Goal: Task Accomplishment & Management: Use online tool/utility

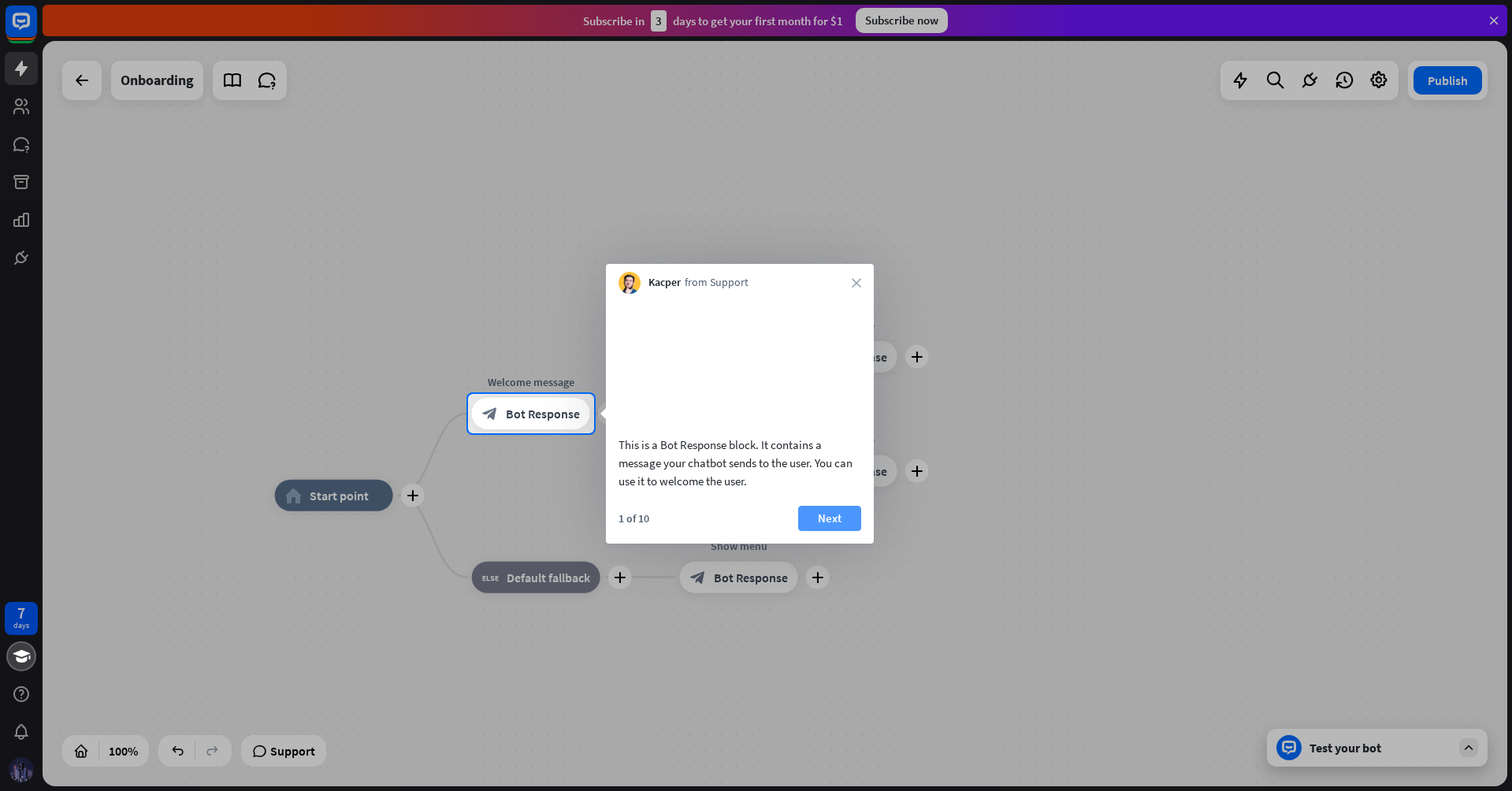
click at [840, 531] on button "Next" at bounding box center [829, 518] width 63 height 25
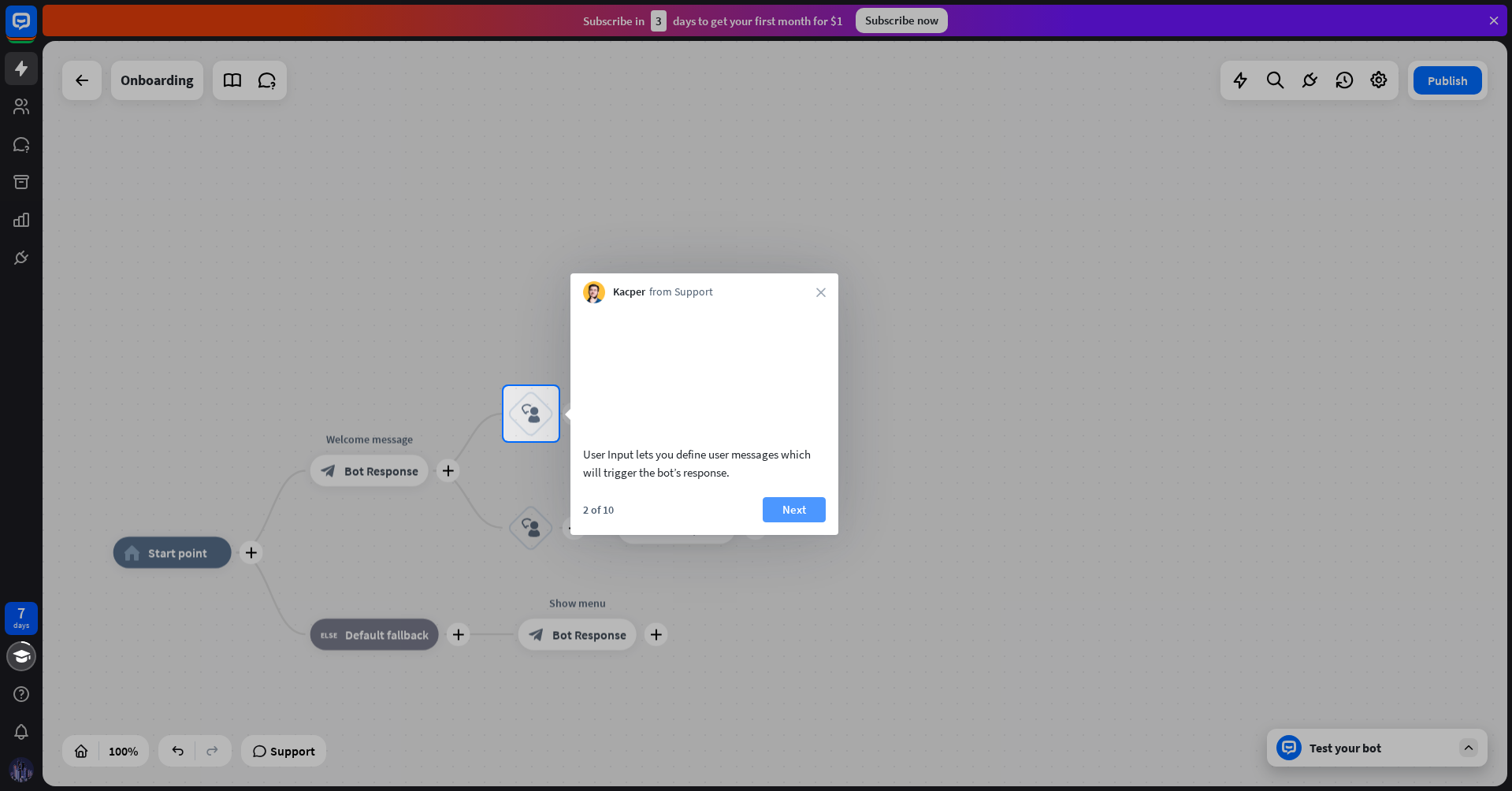
click at [783, 523] on button "Next" at bounding box center [794, 509] width 63 height 25
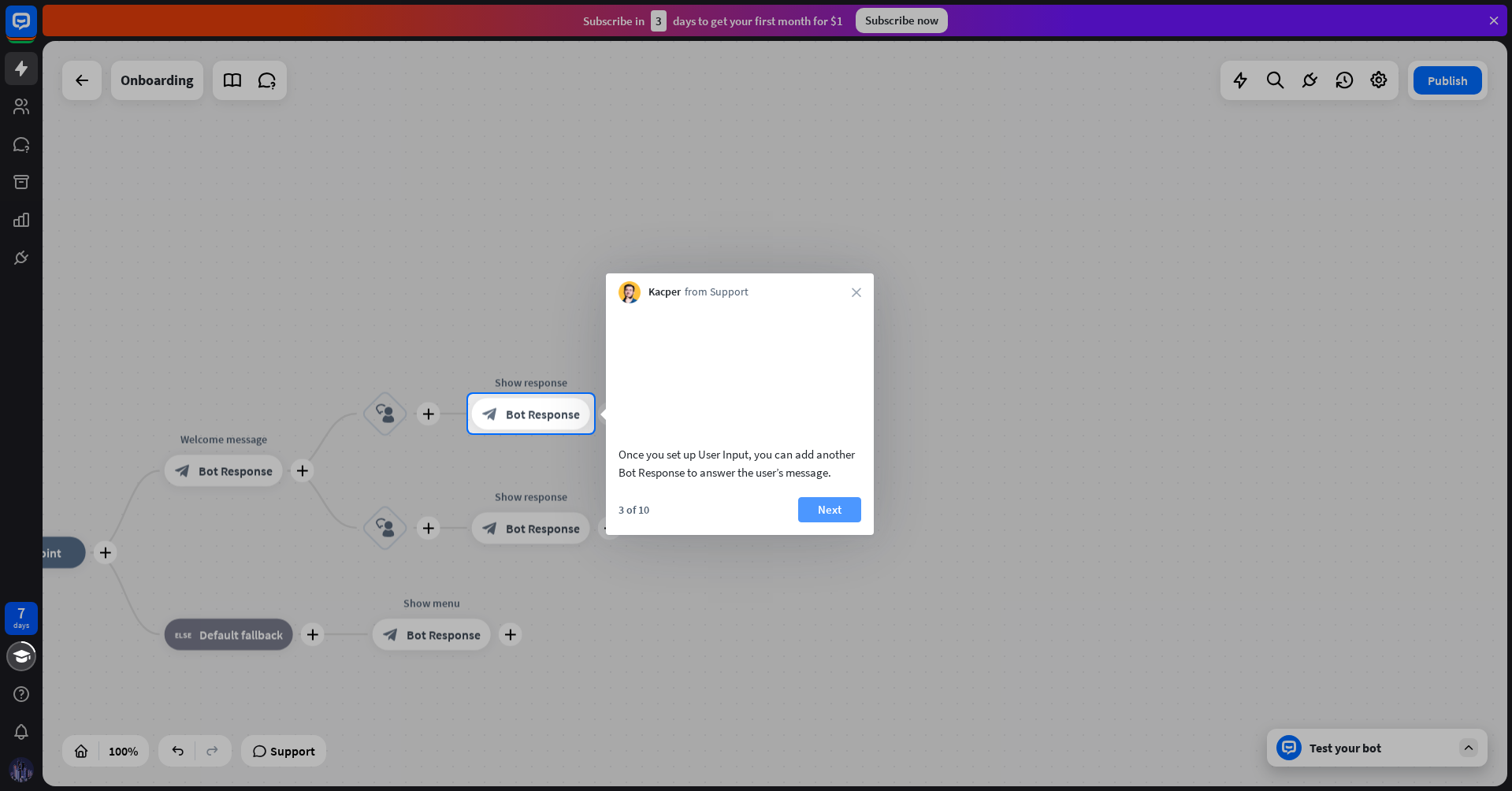
click at [846, 523] on button "Next" at bounding box center [829, 509] width 63 height 25
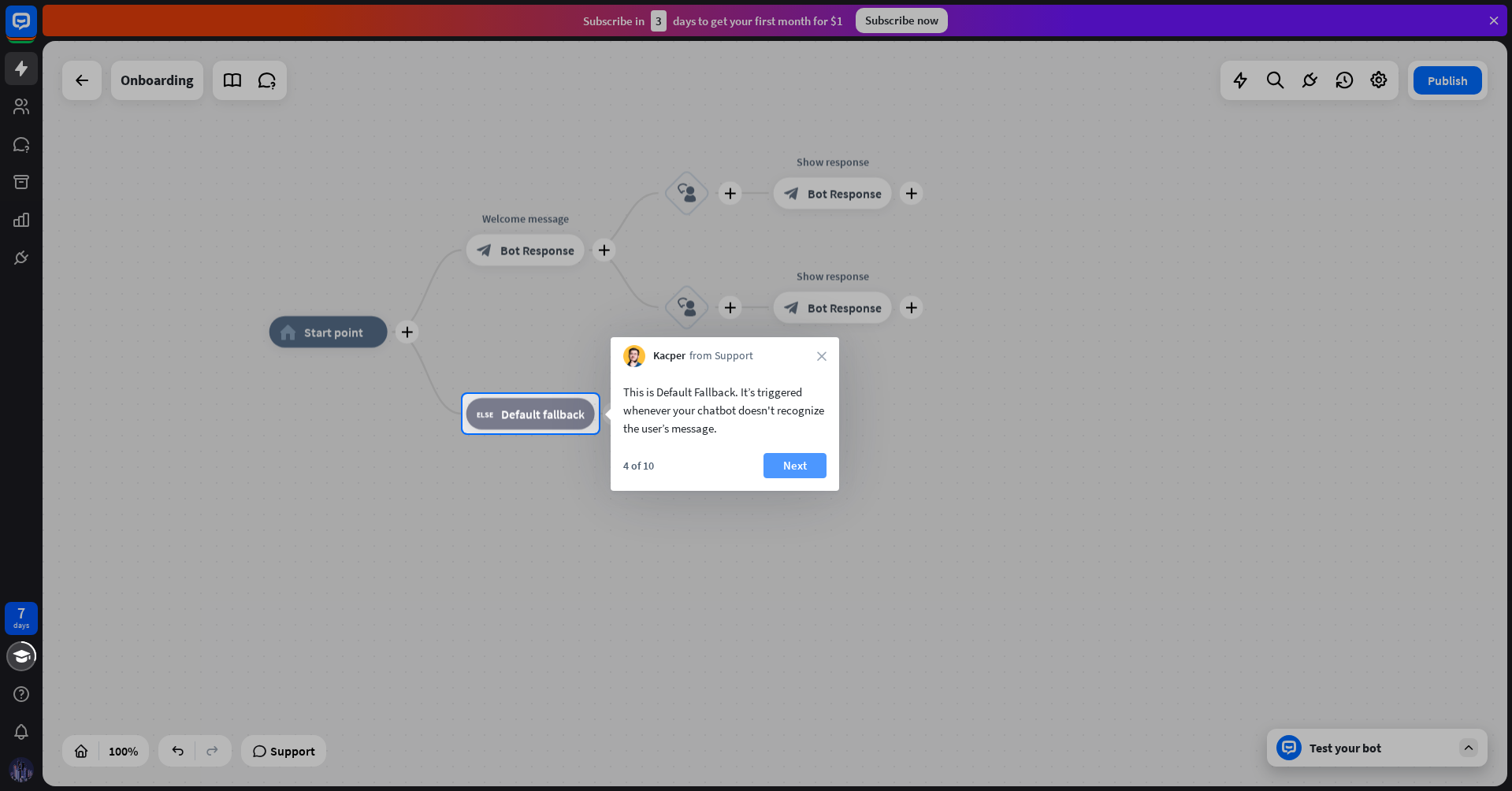
click at [786, 465] on button "Next" at bounding box center [795, 465] width 63 height 25
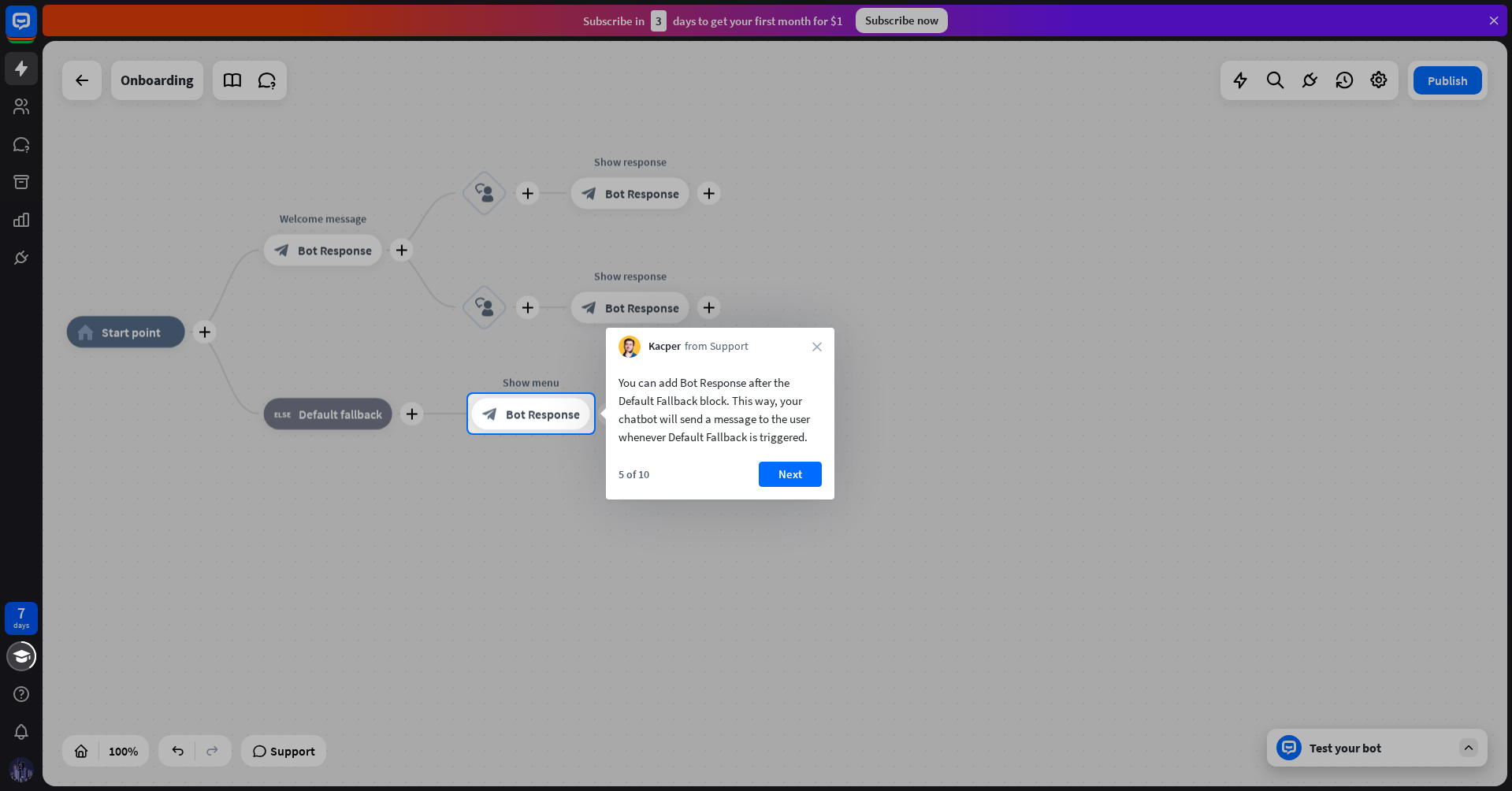
click at [822, 343] on div "Kacper from Support close" at bounding box center [719, 343] width 228 height 30
click at [821, 346] on icon "close" at bounding box center [817, 346] width 9 height 9
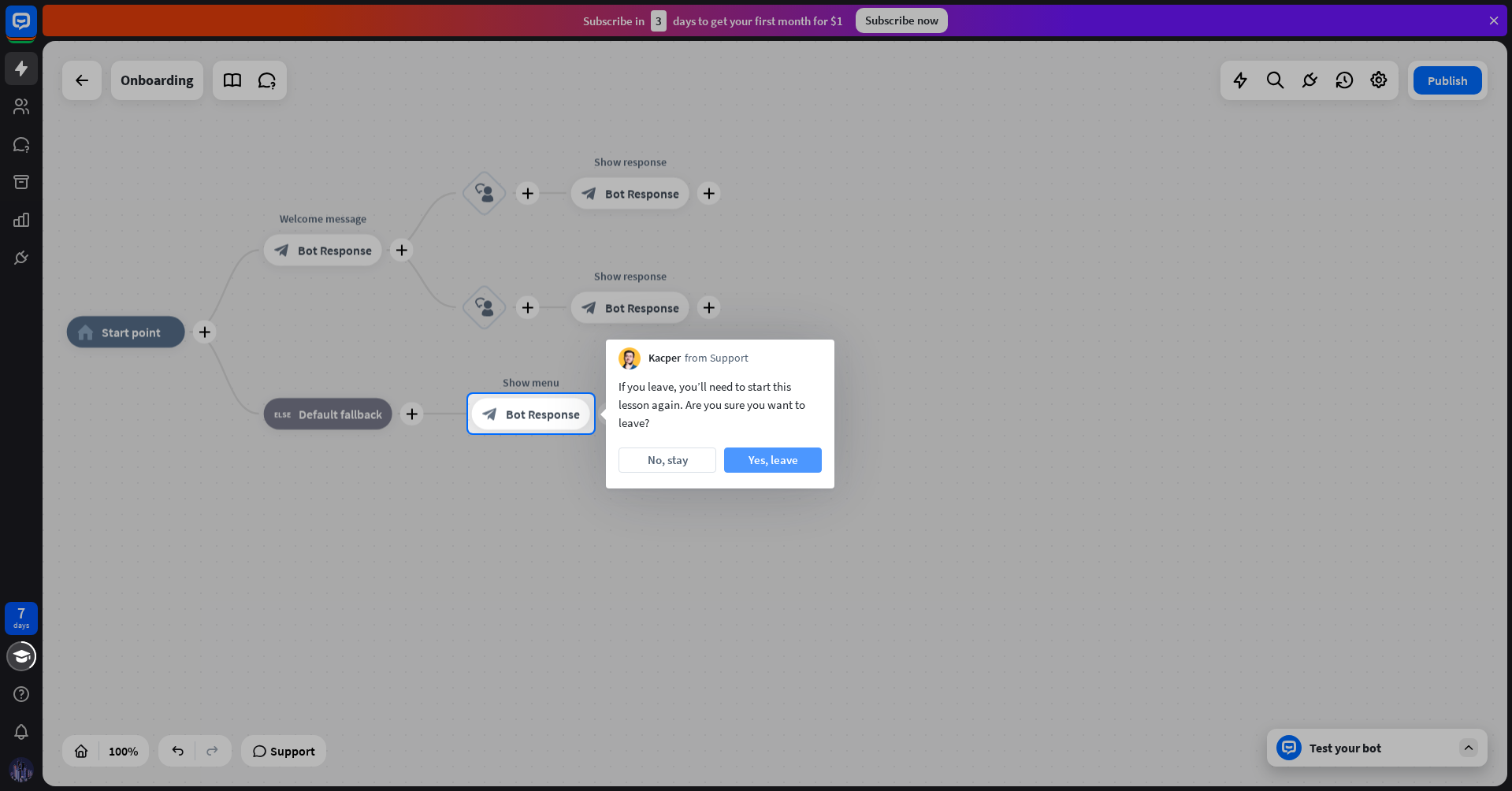
click at [760, 461] on button "Yes, leave" at bounding box center [773, 459] width 98 height 25
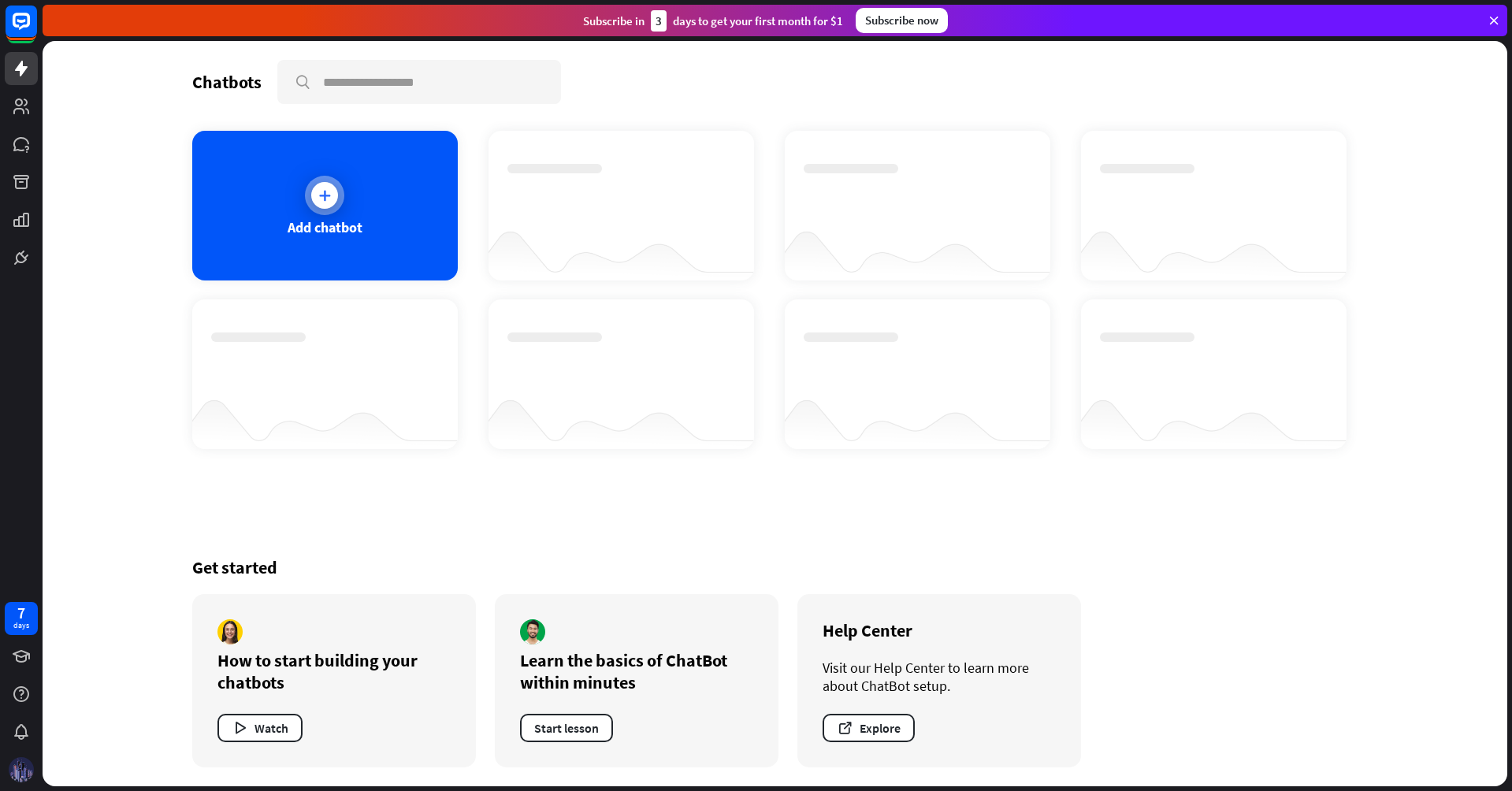
click at [319, 220] on div "Add chatbot" at bounding box center [325, 227] width 75 height 18
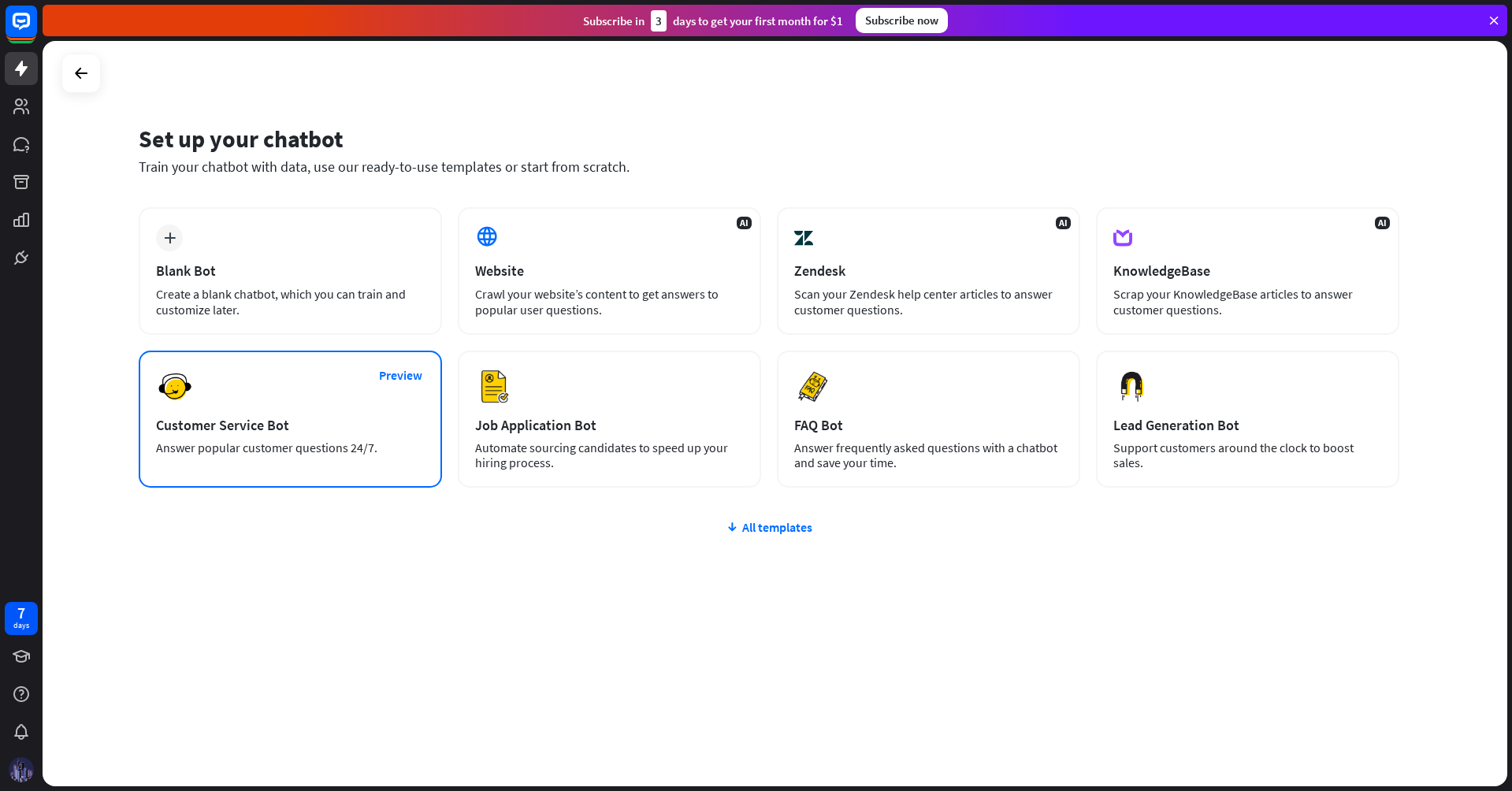
click at [298, 405] on div "Preview Customer Service Bot Answer popular customer questions 24/7." at bounding box center [290, 419] width 304 height 137
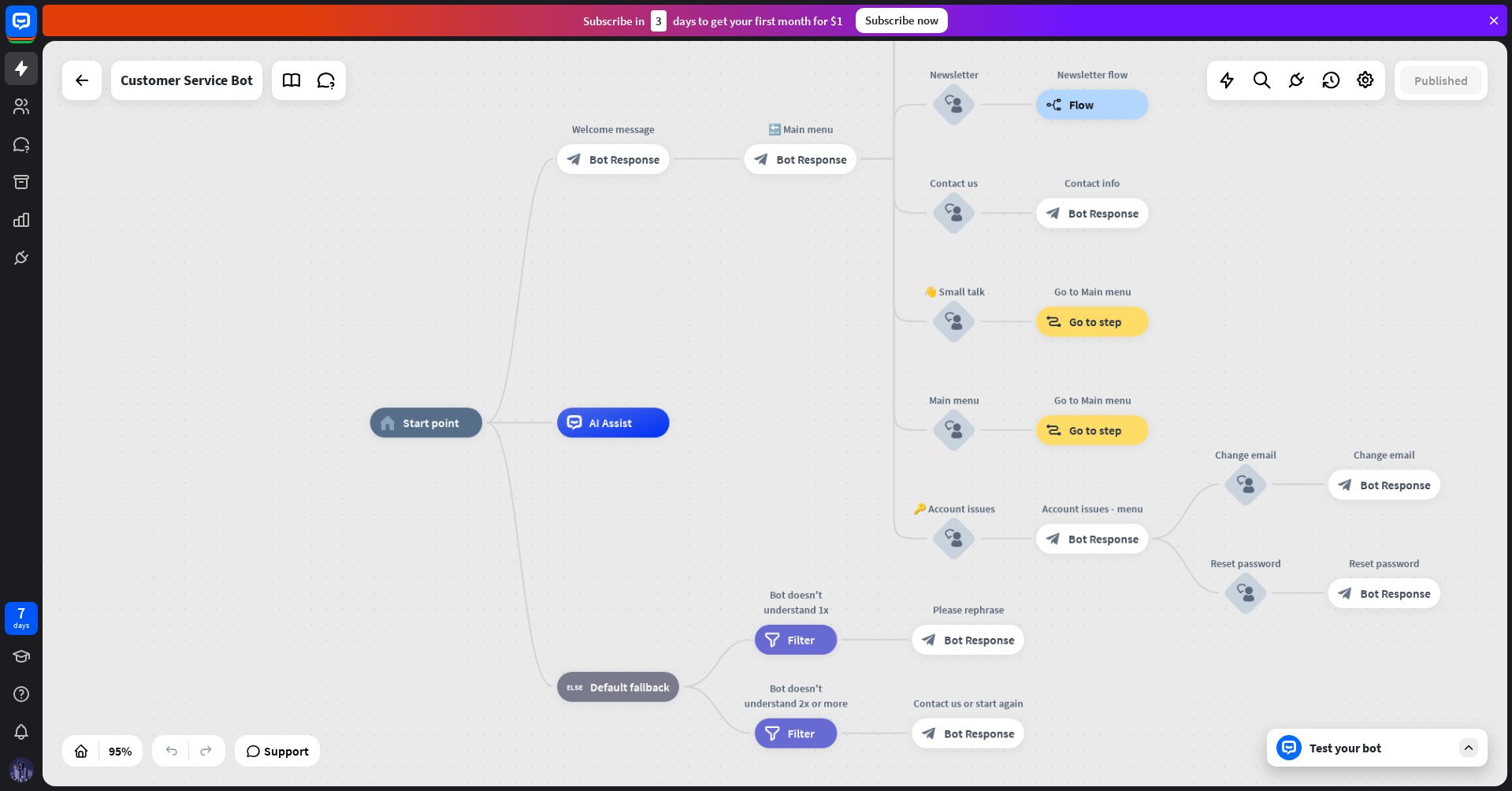
click at [1474, 747] on icon at bounding box center [1469, 748] width 14 height 14
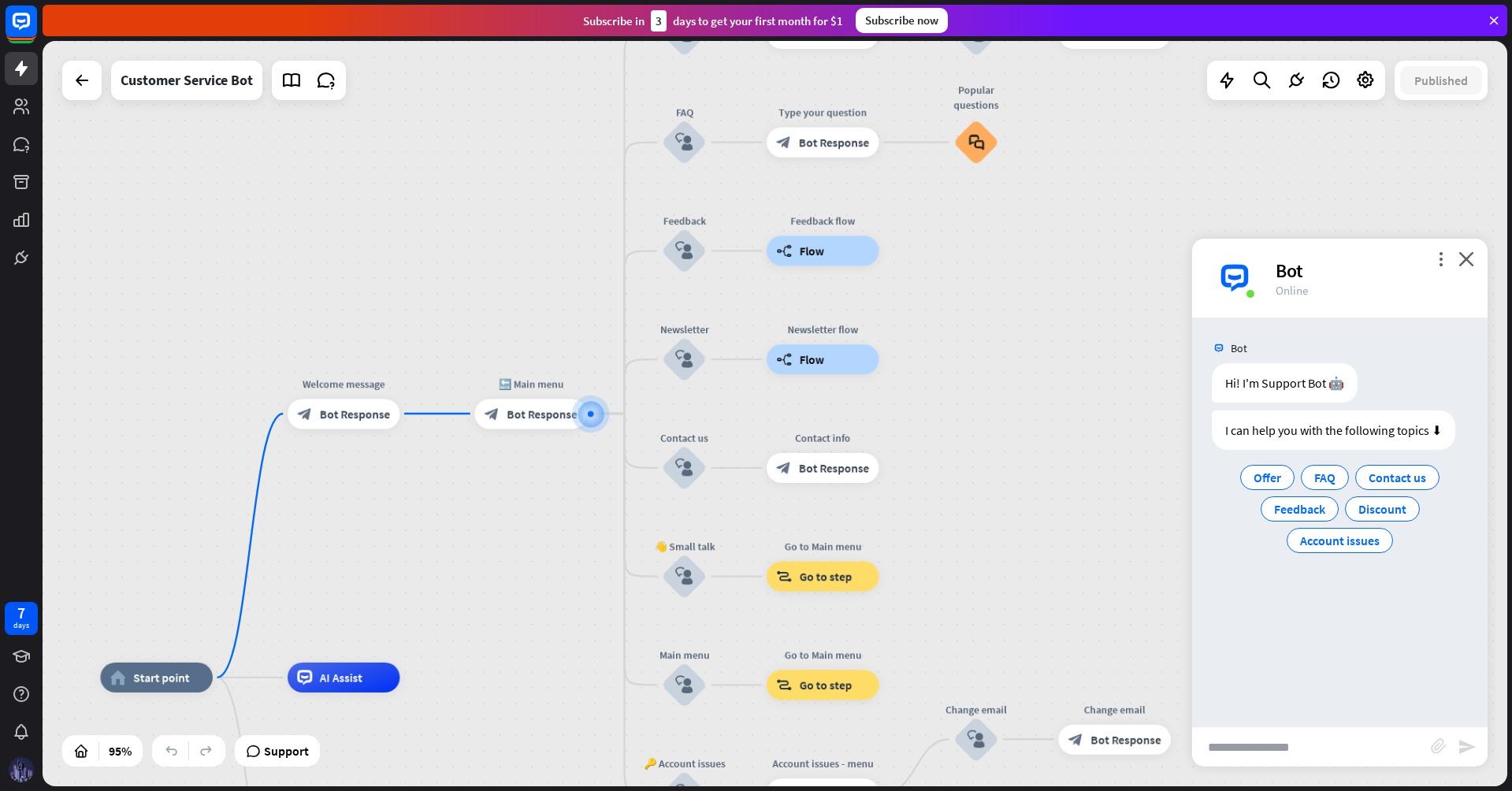
click at [1327, 743] on input "text" at bounding box center [1312, 747] width 239 height 40
type input "*****"
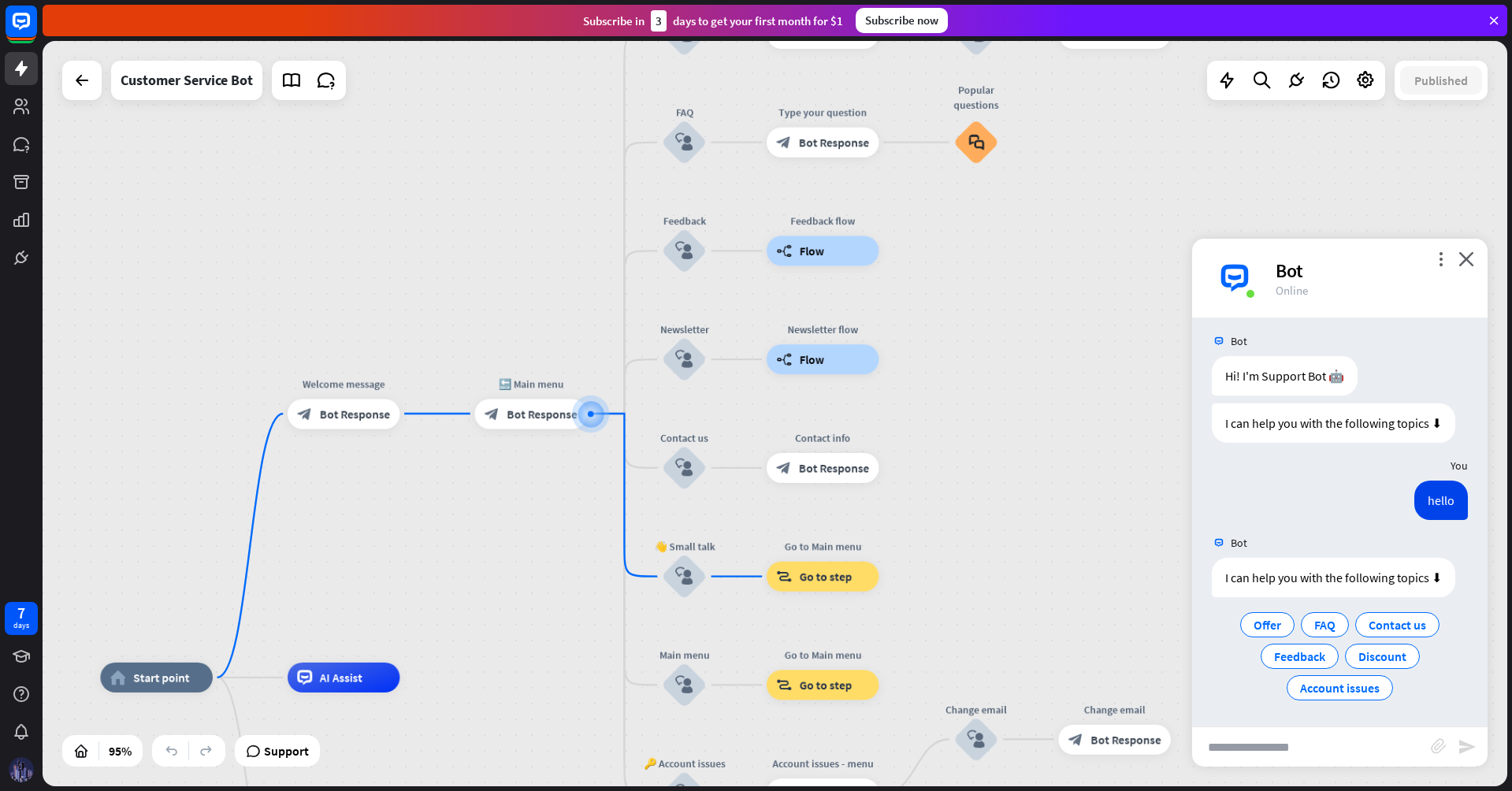
scroll to position [8, 0]
click at [1380, 657] on span "Discount" at bounding box center [1383, 656] width 48 height 16
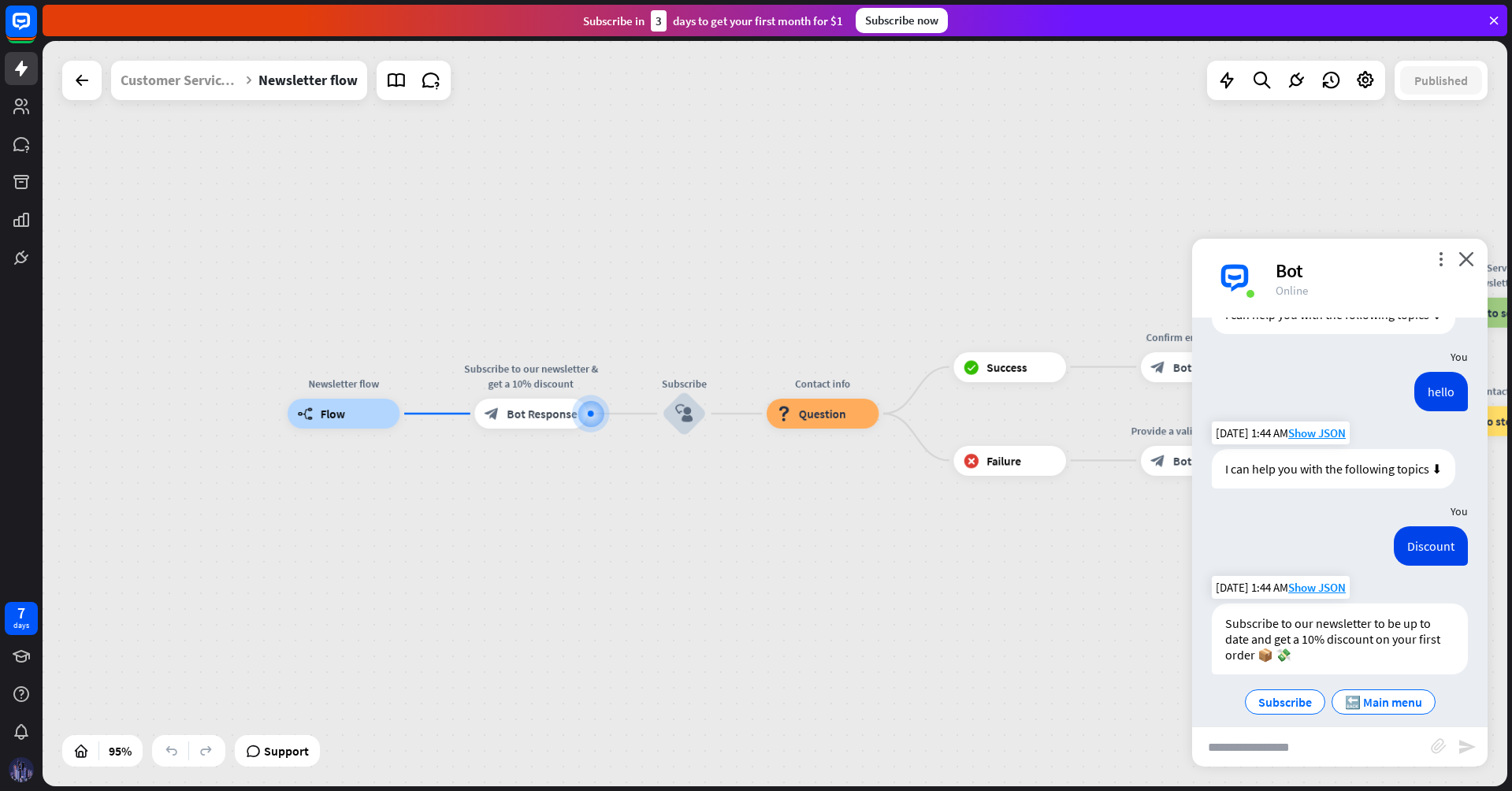
scroll to position [131, 0]
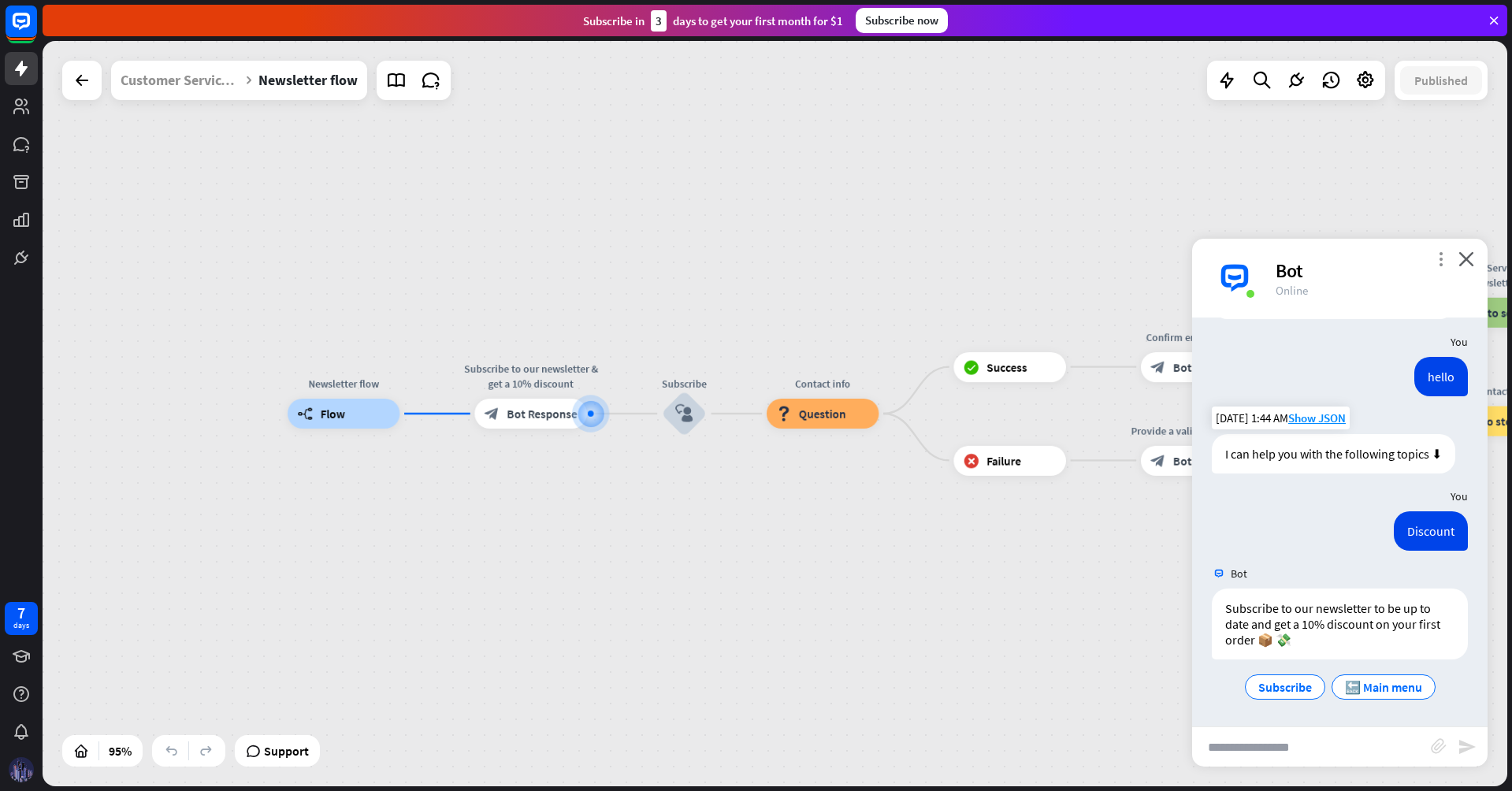
click at [1440, 255] on icon "more_vert" at bounding box center [1440, 258] width 15 height 15
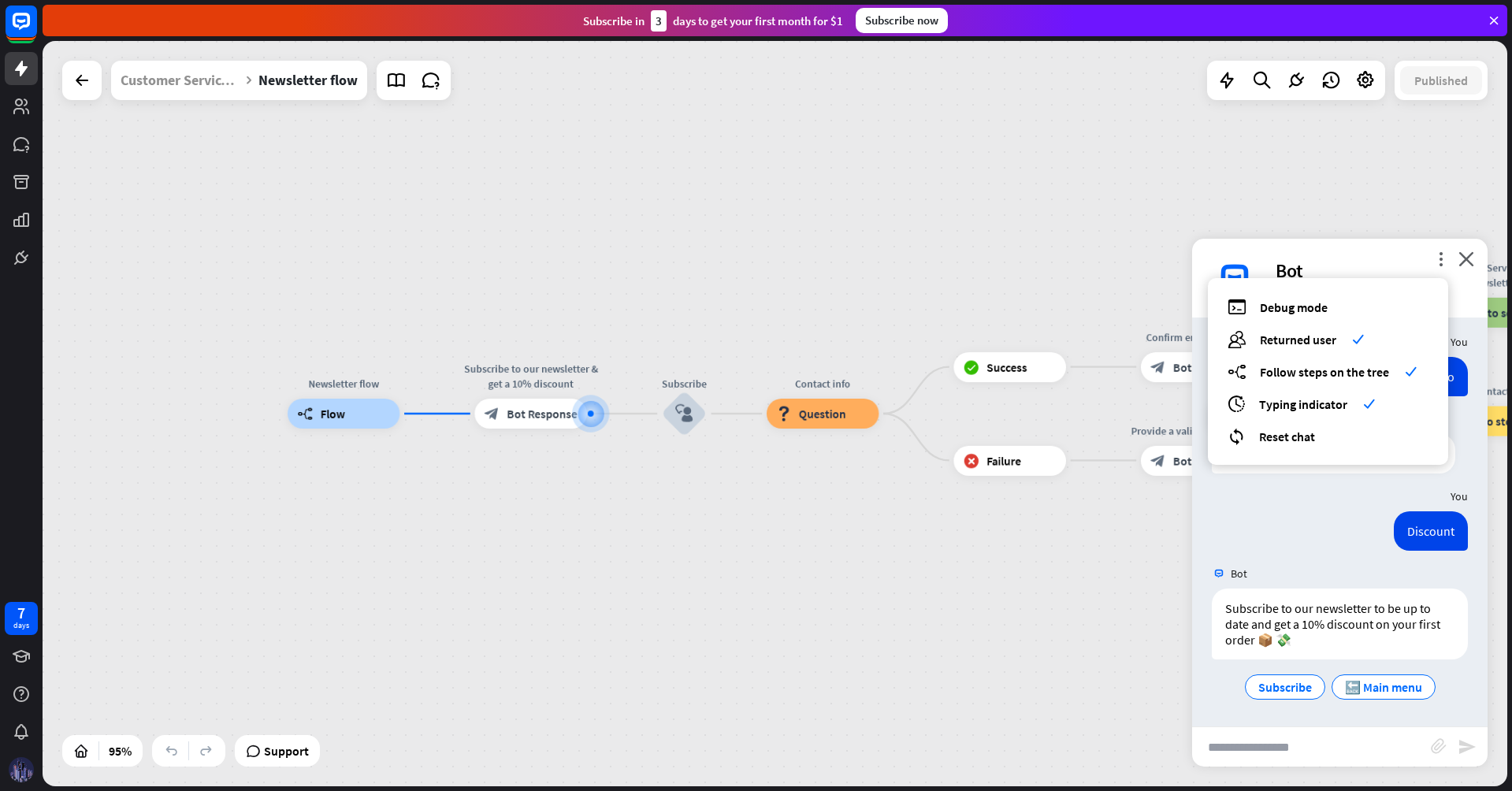
click at [1333, 484] on div "You" at bounding box center [1340, 496] width 296 height 30
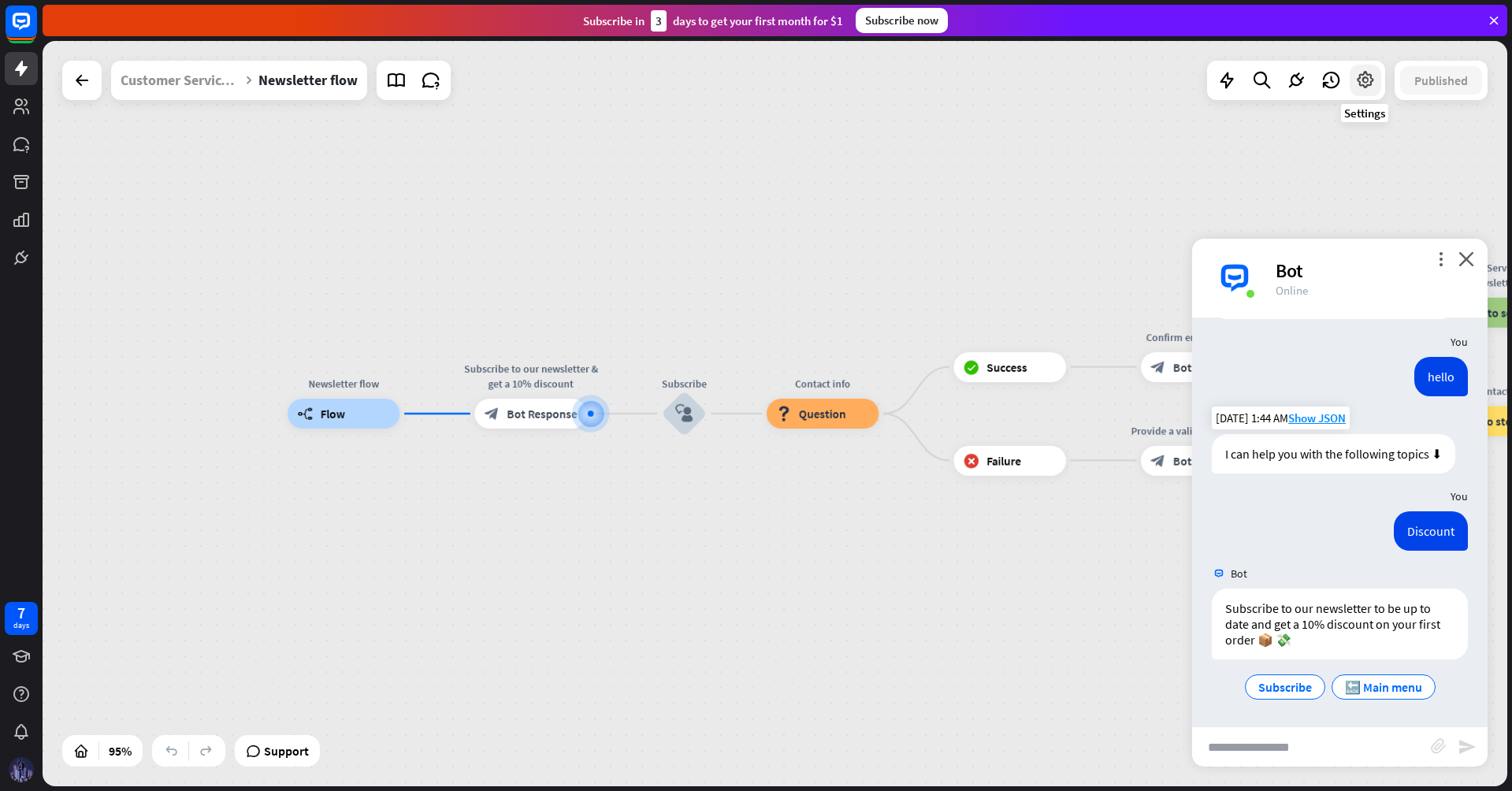
click at [1377, 87] on div at bounding box center [1366, 81] width 32 height 32
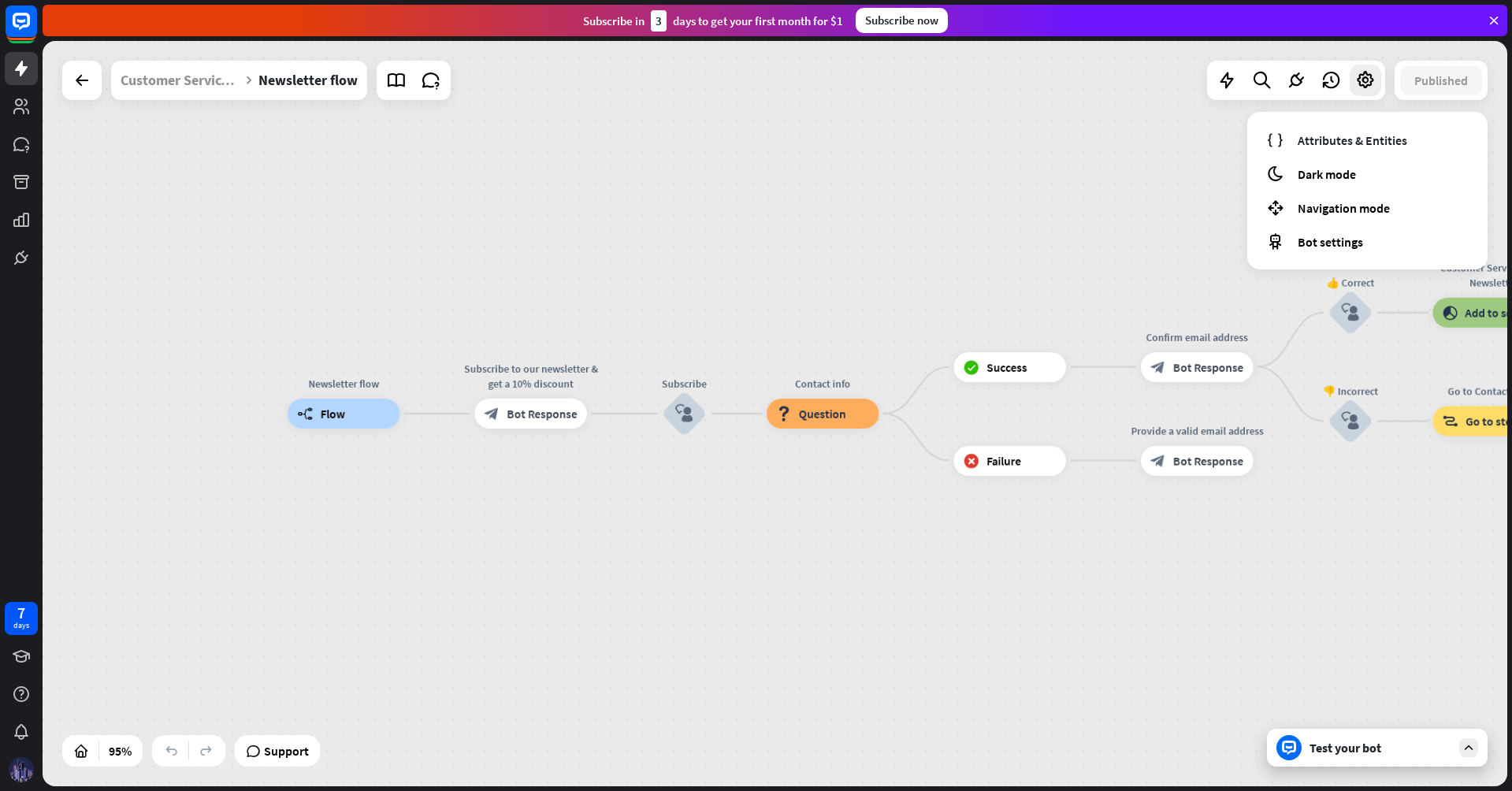
click at [1191, 161] on div "Newsletter flow builder_tree Flow Subscribe to our newsletter & get a 10% disco…" at bounding box center [775, 413] width 1465 height 745
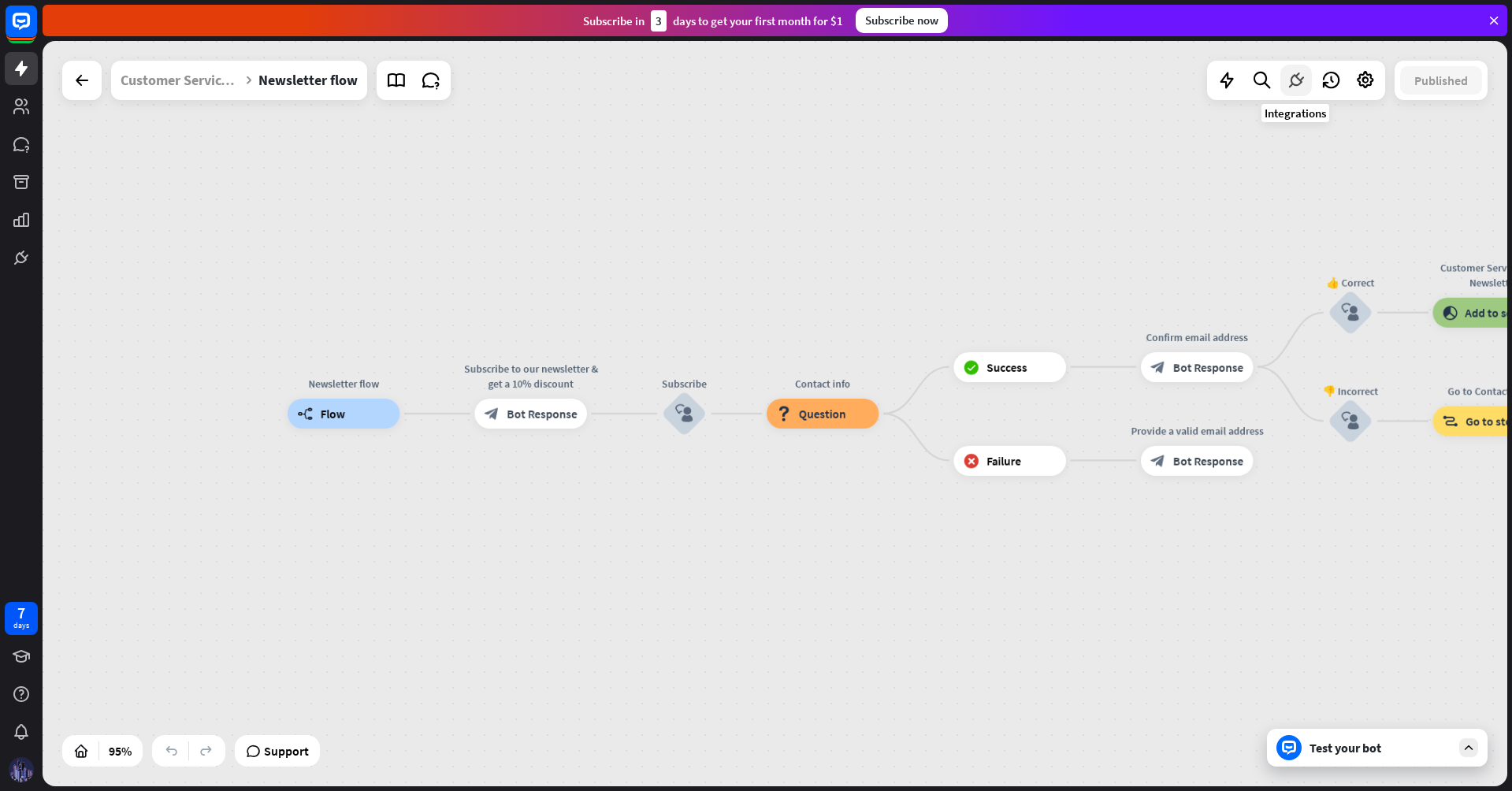
click at [1296, 92] on div at bounding box center [1297, 81] width 32 height 32
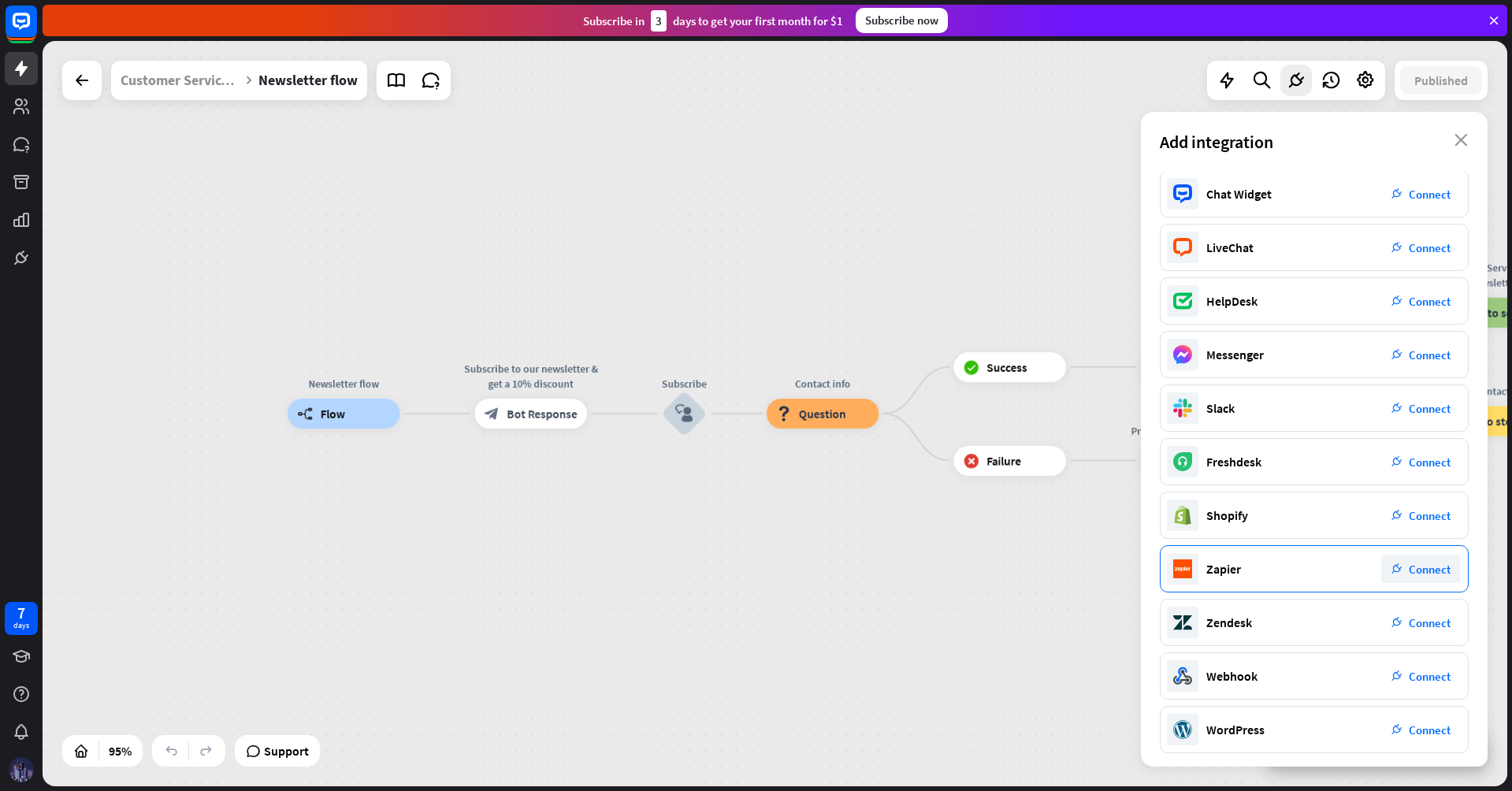
scroll to position [0, 0]
click at [998, 230] on div "Newsletter flow builder_tree Flow Subscribe to our newsletter & get a 10% disco…" at bounding box center [775, 413] width 1465 height 745
click at [1468, 141] on div "Add integration close" at bounding box center [1315, 141] width 347 height 60
click at [1460, 140] on icon "close" at bounding box center [1460, 139] width 13 height 13
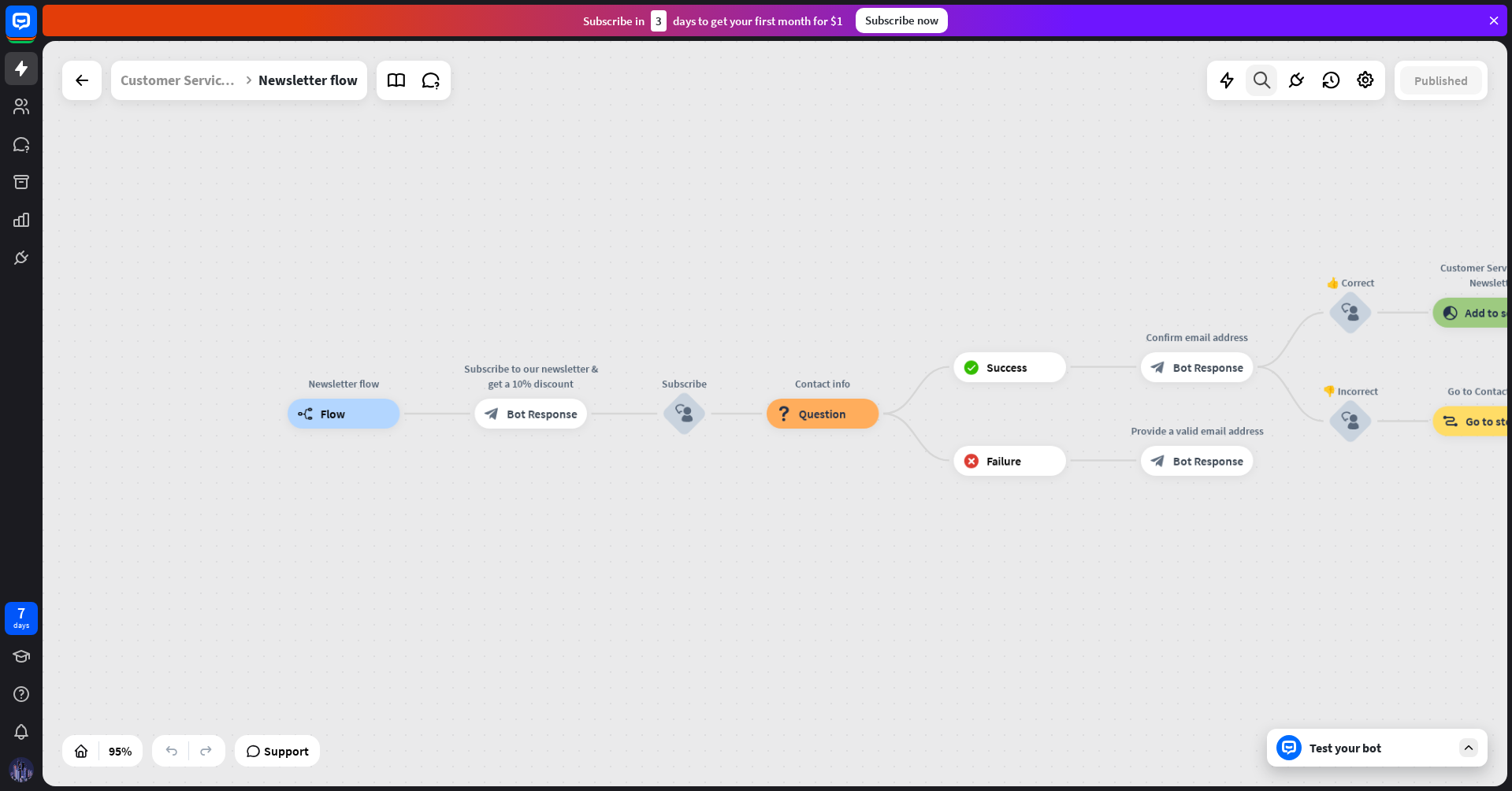
click at [1249, 87] on div at bounding box center [1262, 81] width 32 height 32
click at [1211, 85] on div at bounding box center [1227, 81] width 32 height 32
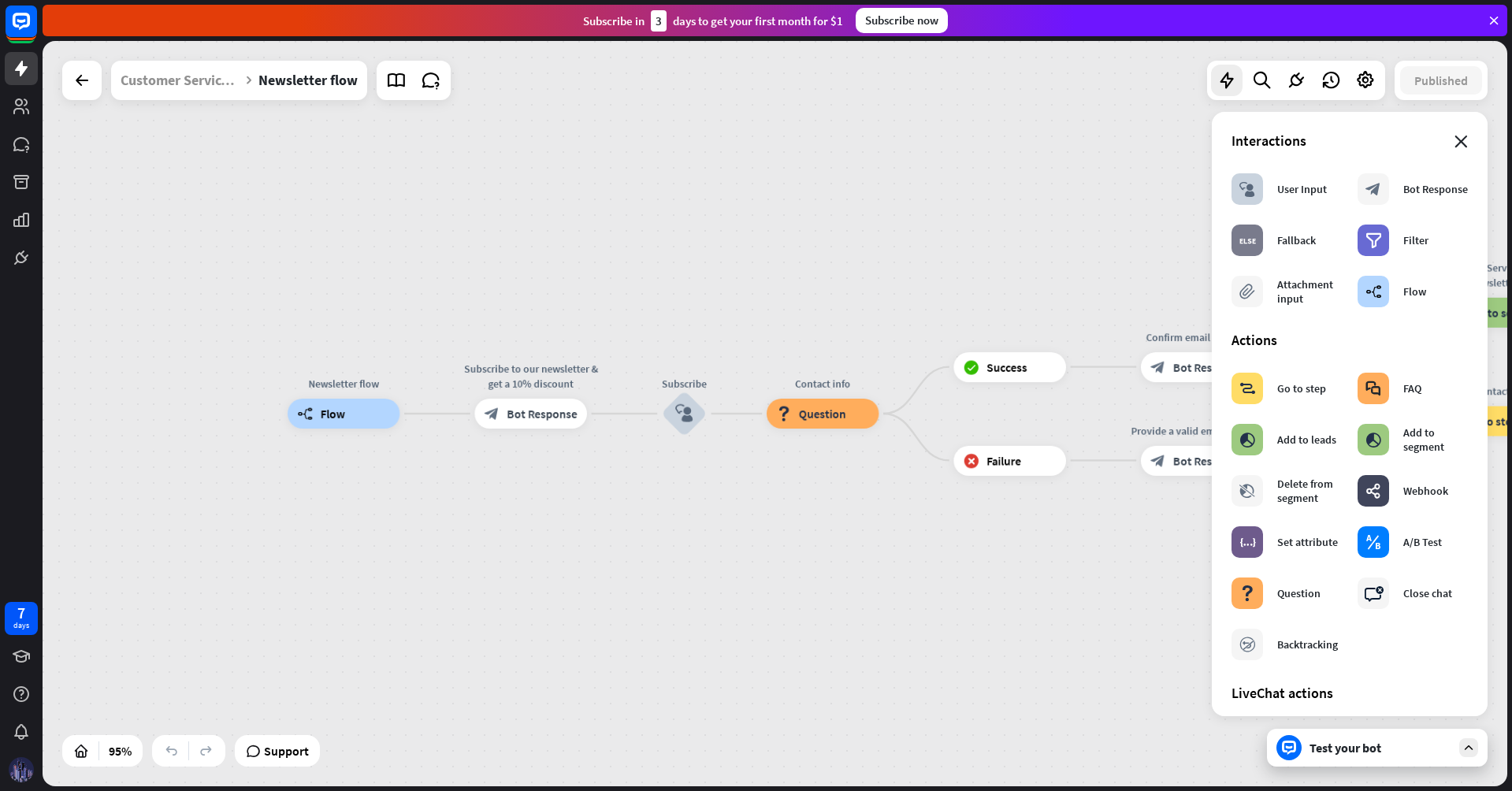
click at [1454, 142] on icon "close" at bounding box center [1460, 141] width 13 height 13
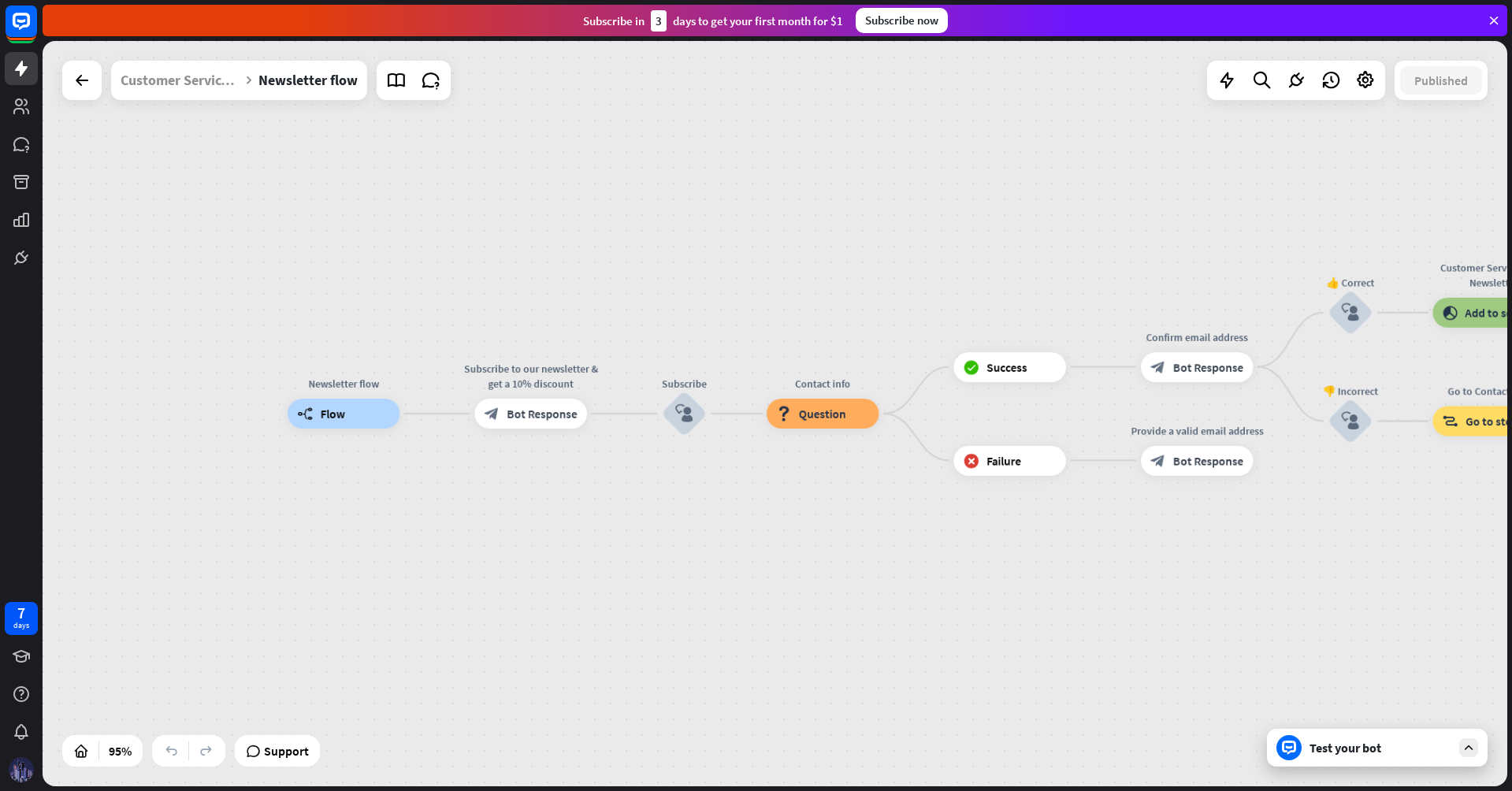
click at [1026, 126] on div "Newsletter flow builder_tree Flow Subscribe to our newsletter & get a 10% disco…" at bounding box center [775, 413] width 1465 height 745
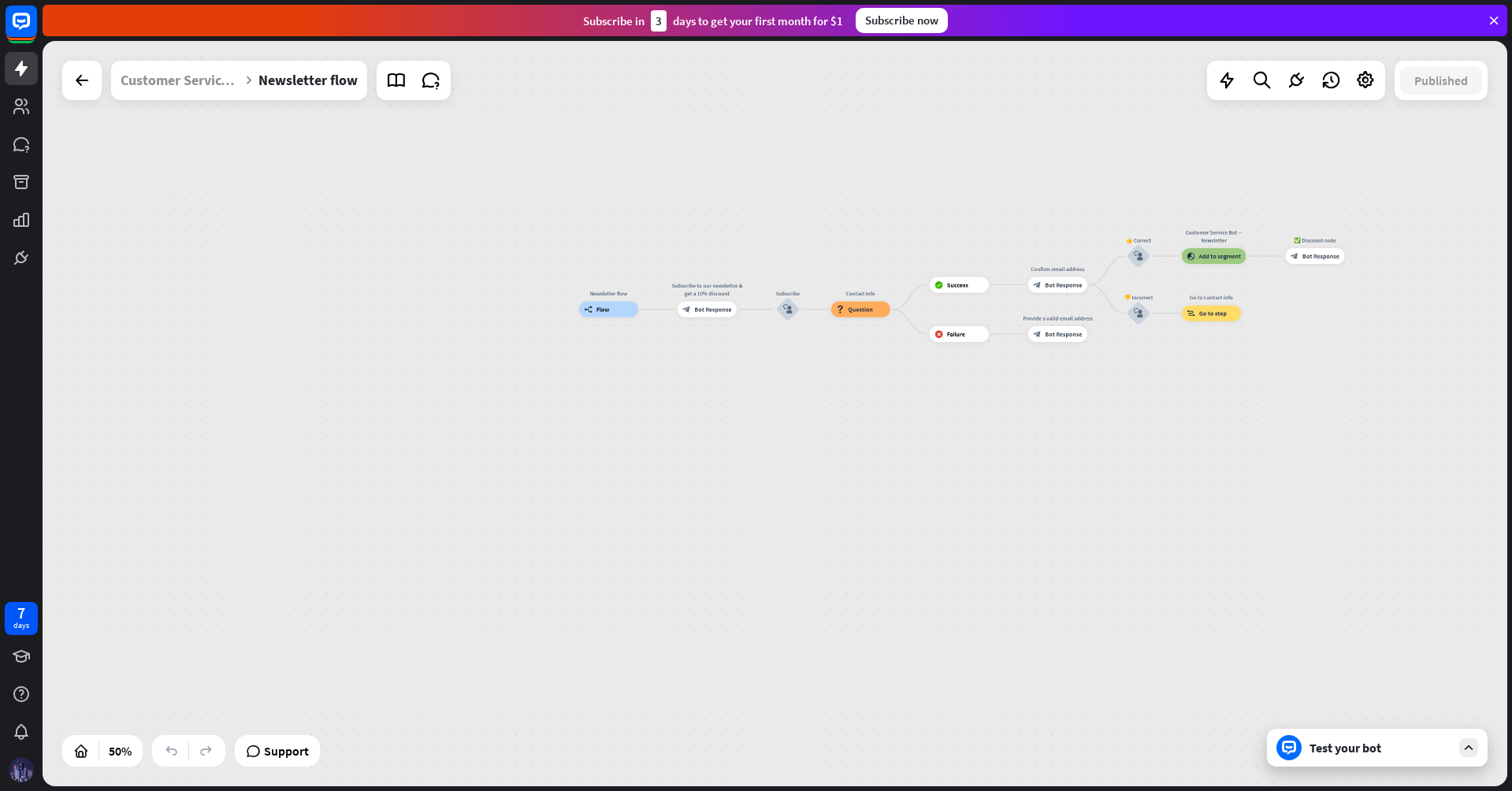
click at [1468, 745] on icon at bounding box center [1469, 748] width 14 height 14
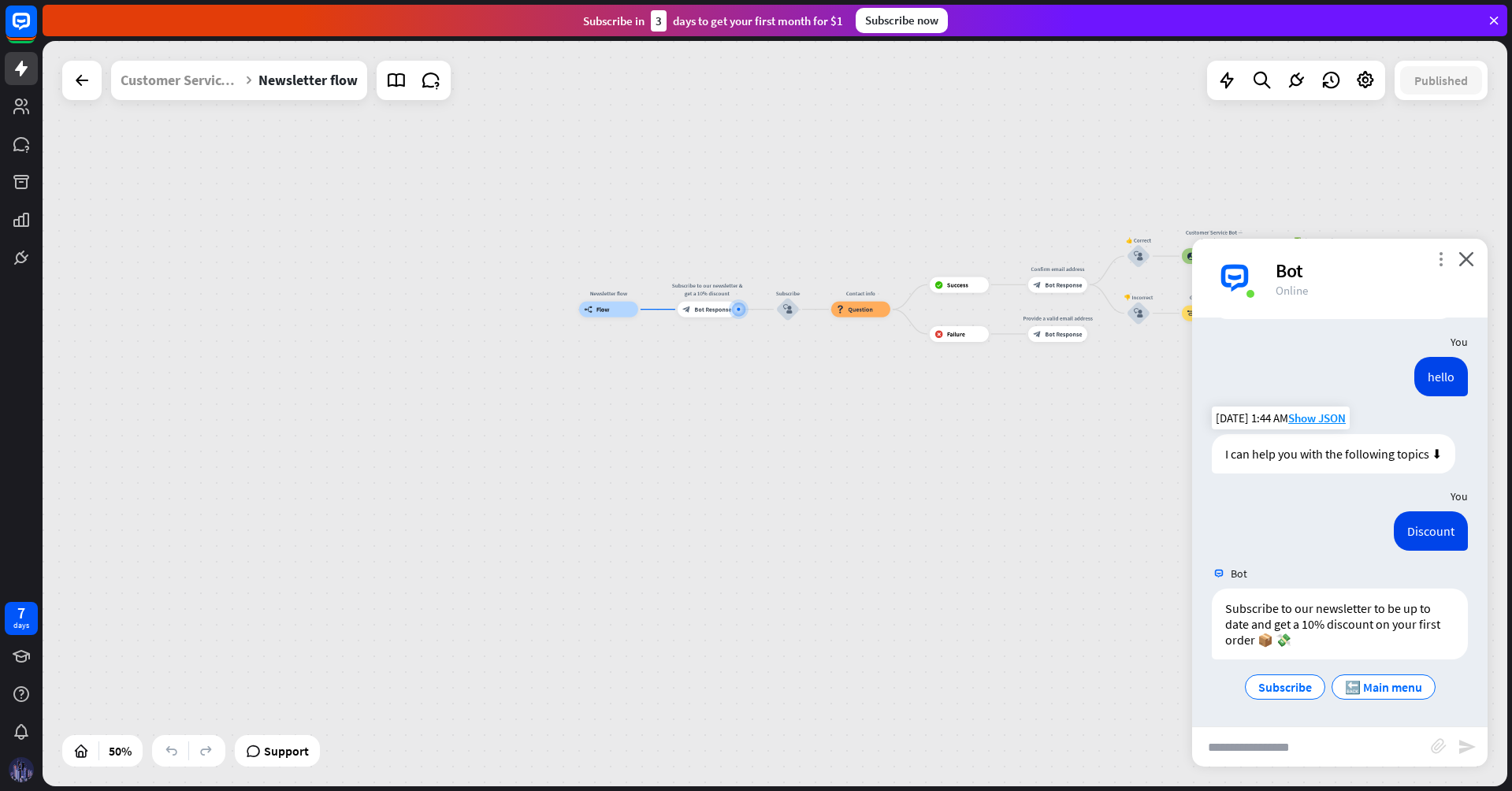
click at [1446, 262] on icon "more_vert" at bounding box center [1440, 258] width 15 height 15
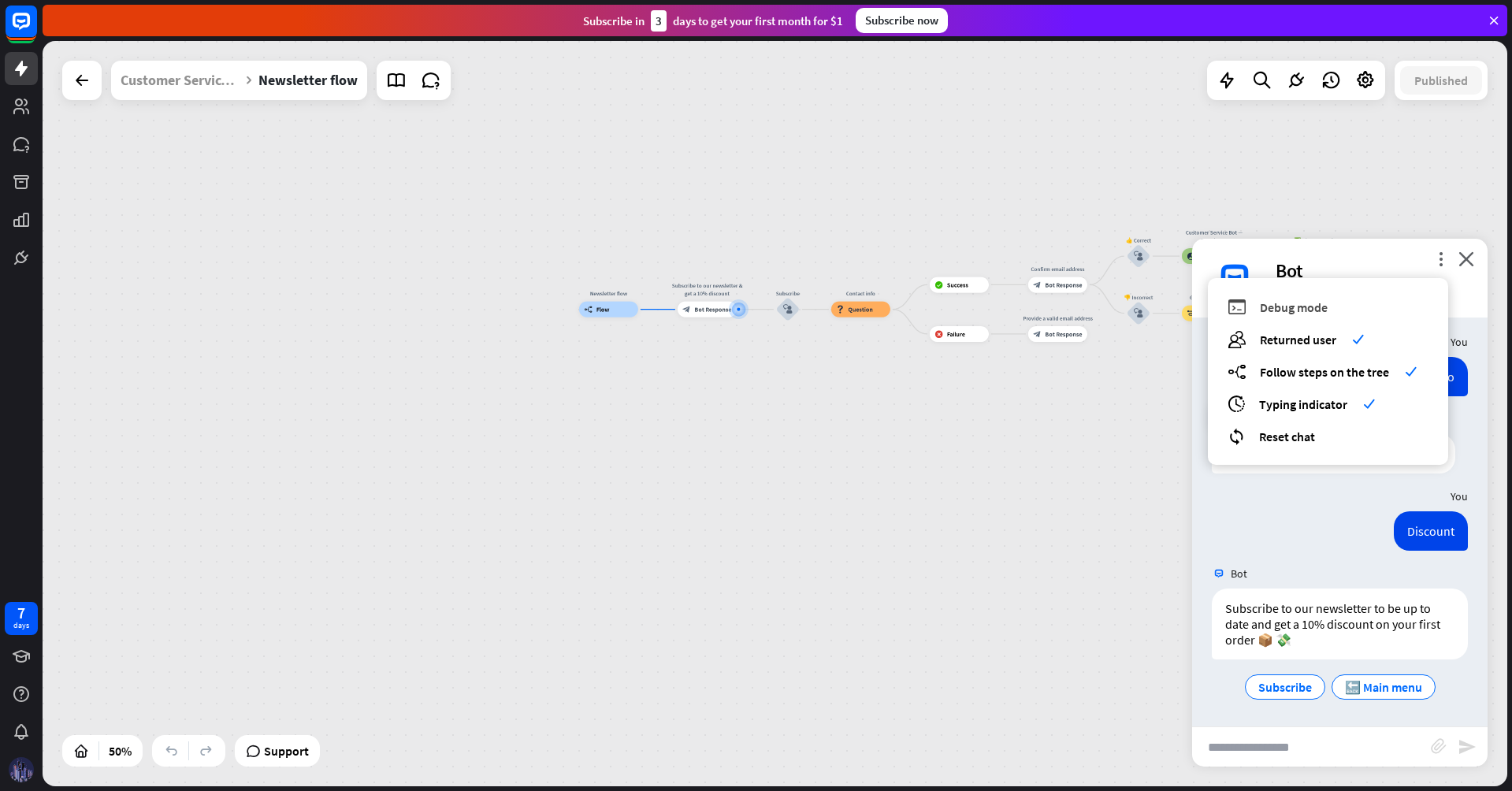
click at [1302, 313] on span "Debug mode" at bounding box center [1294, 308] width 68 height 16
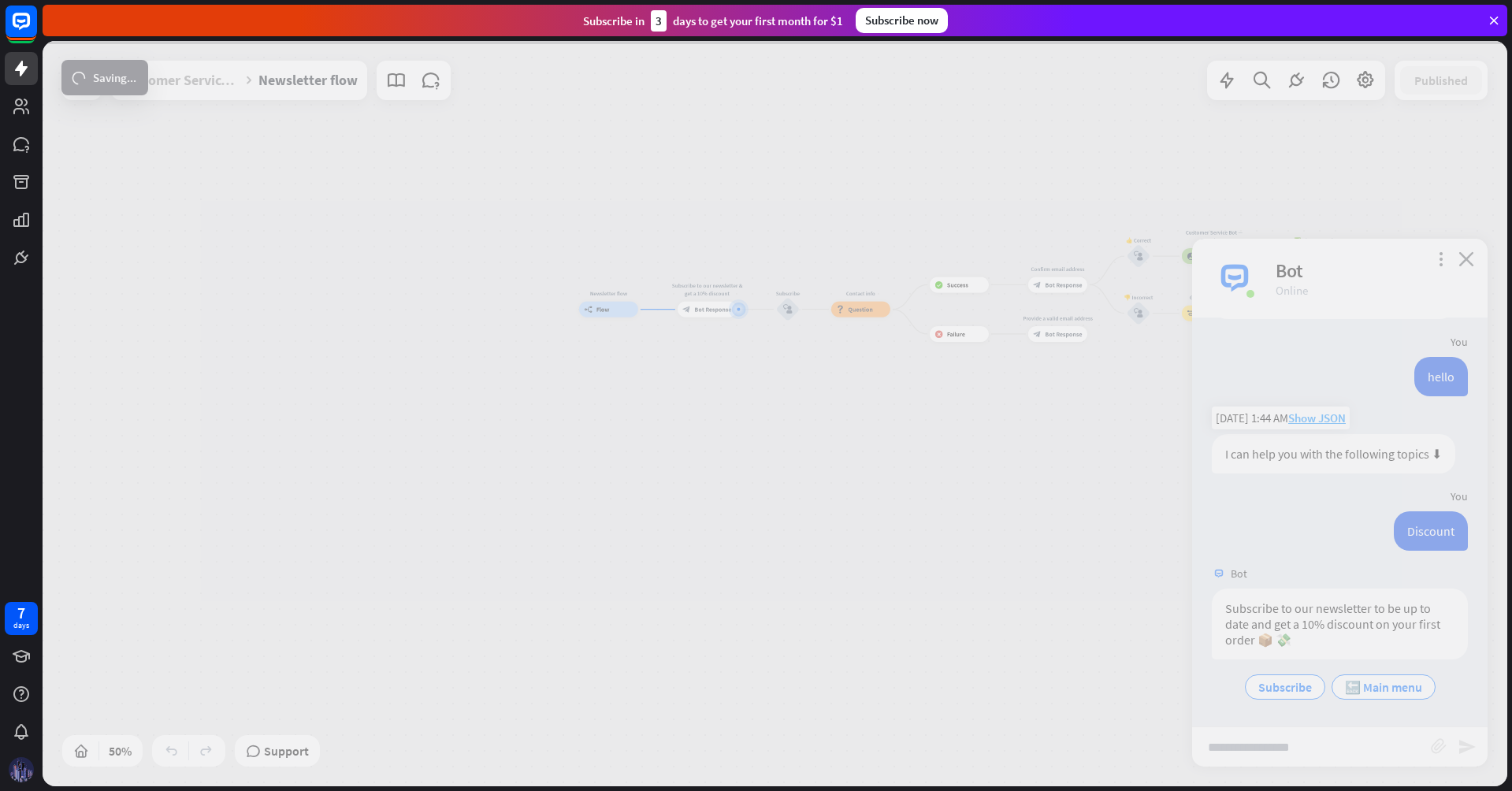
scroll to position [1046, 0]
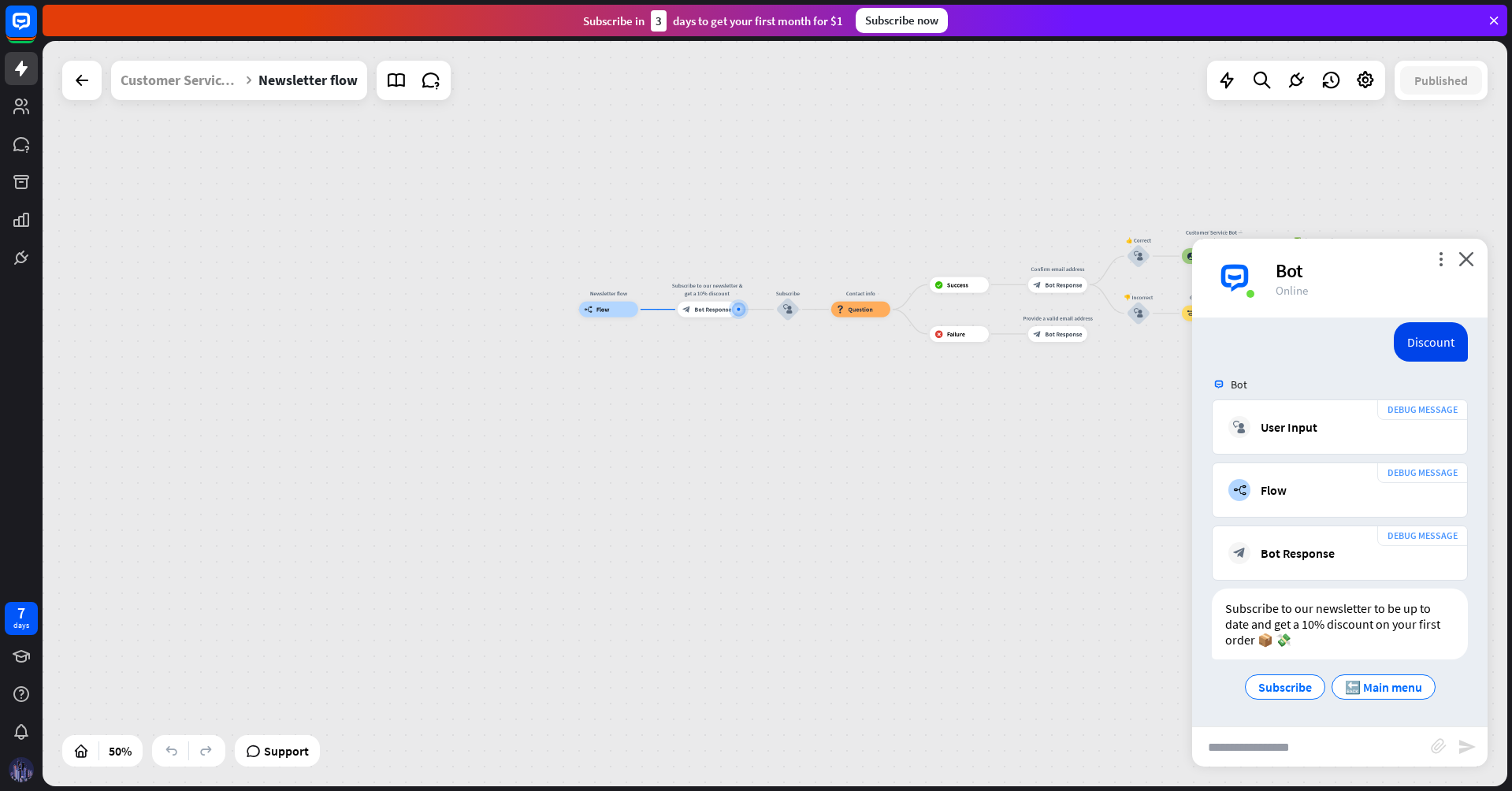
click at [1296, 352] on div "Discount [DATE] 1:44 AM Show JSON" at bounding box center [1340, 346] width 296 height 47
click at [1406, 681] on span "🔙 Main menu" at bounding box center [1385, 687] width 78 height 16
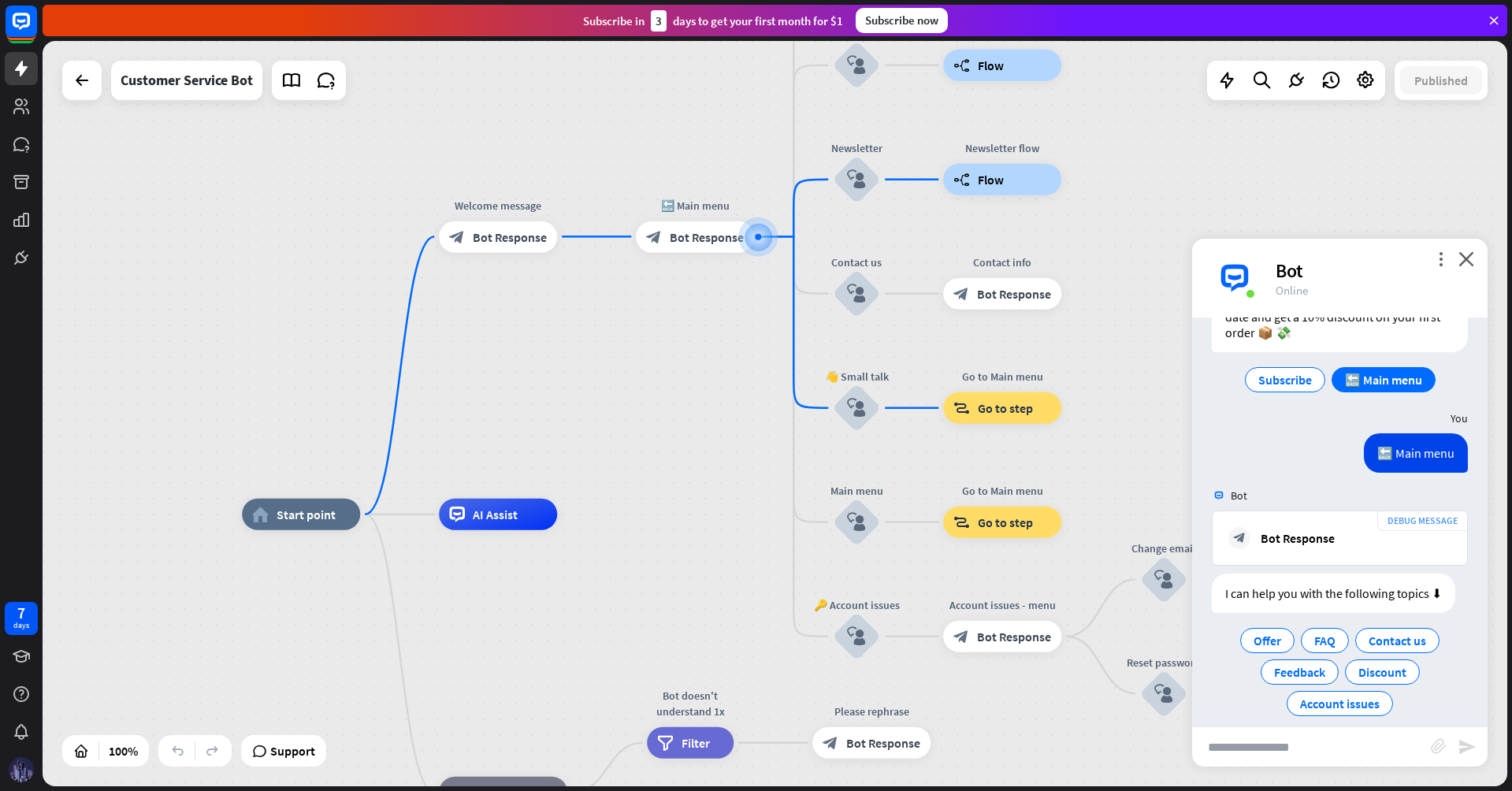
scroll to position [1370, 0]
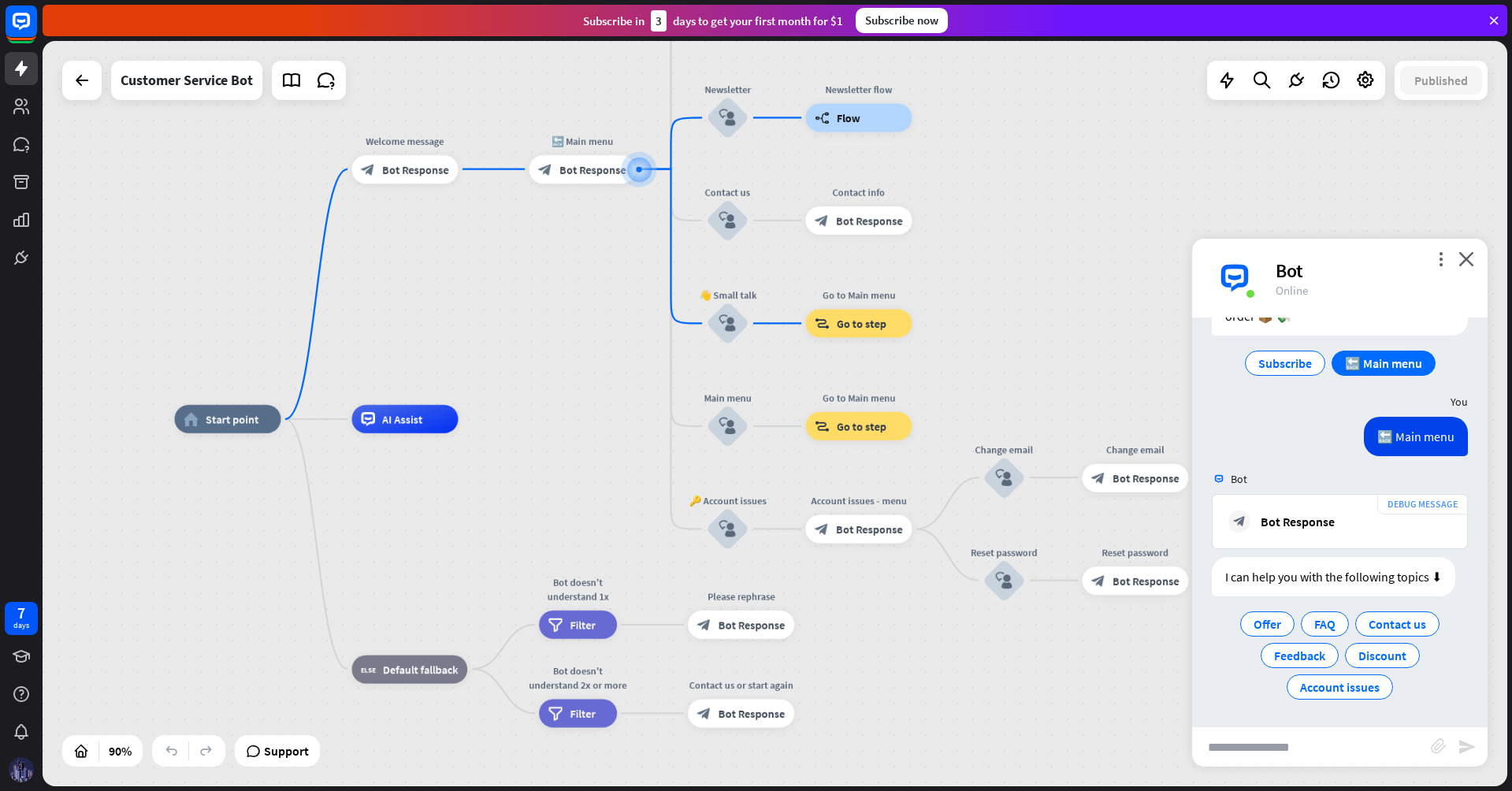
drag, startPoint x: 993, startPoint y: 403, endPoint x: 994, endPoint y: 134, distance: 269.0
click at [994, 134] on div "home_2 Start point Welcome message block_bot_response Bot Response 🔙 Main menu …" at bounding box center [775, 413] width 1465 height 745
click at [1434, 251] on div "more_vert close Bot Online" at bounding box center [1340, 278] width 296 height 79
click at [1495, 16] on icon at bounding box center [1494, 20] width 14 height 14
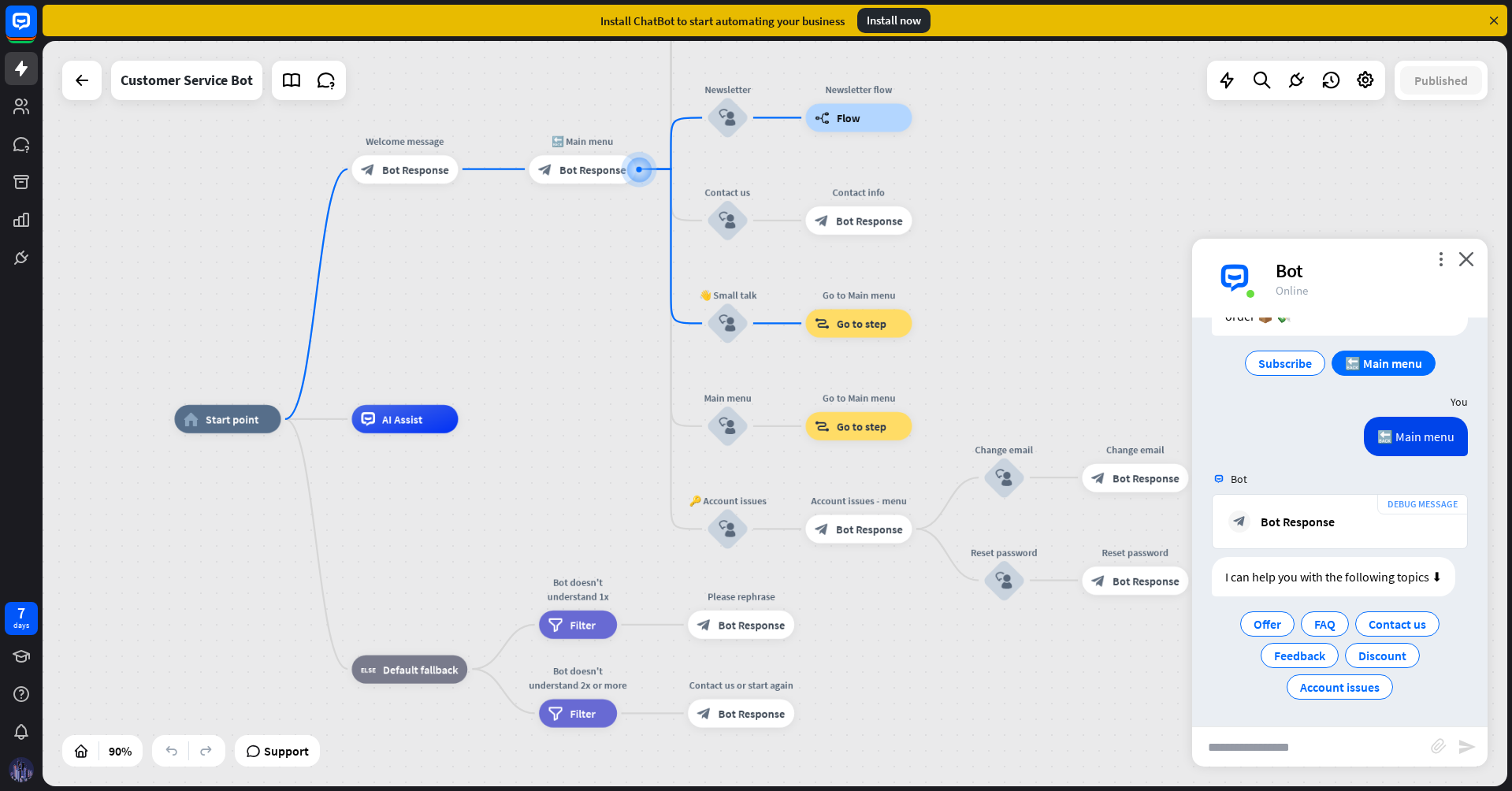
click at [888, 29] on div "Edit name more_horiz builder_tree Flow" at bounding box center [859, 15] width 107 height 28
click at [890, 32] on div "Install now" at bounding box center [894, 20] width 74 height 25
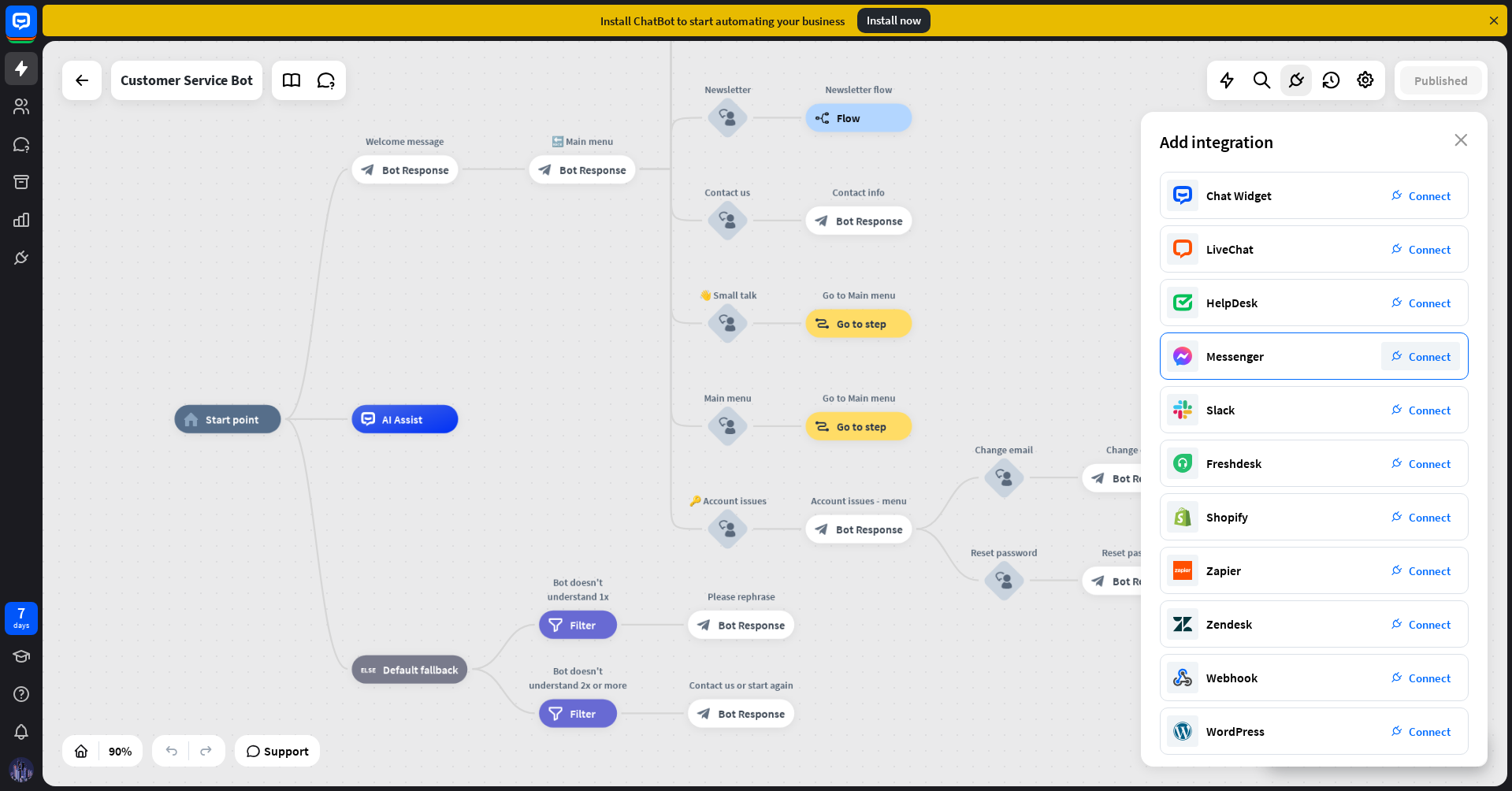
click at [1413, 365] on div "plug_integration Connect" at bounding box center [1420, 356] width 79 height 28
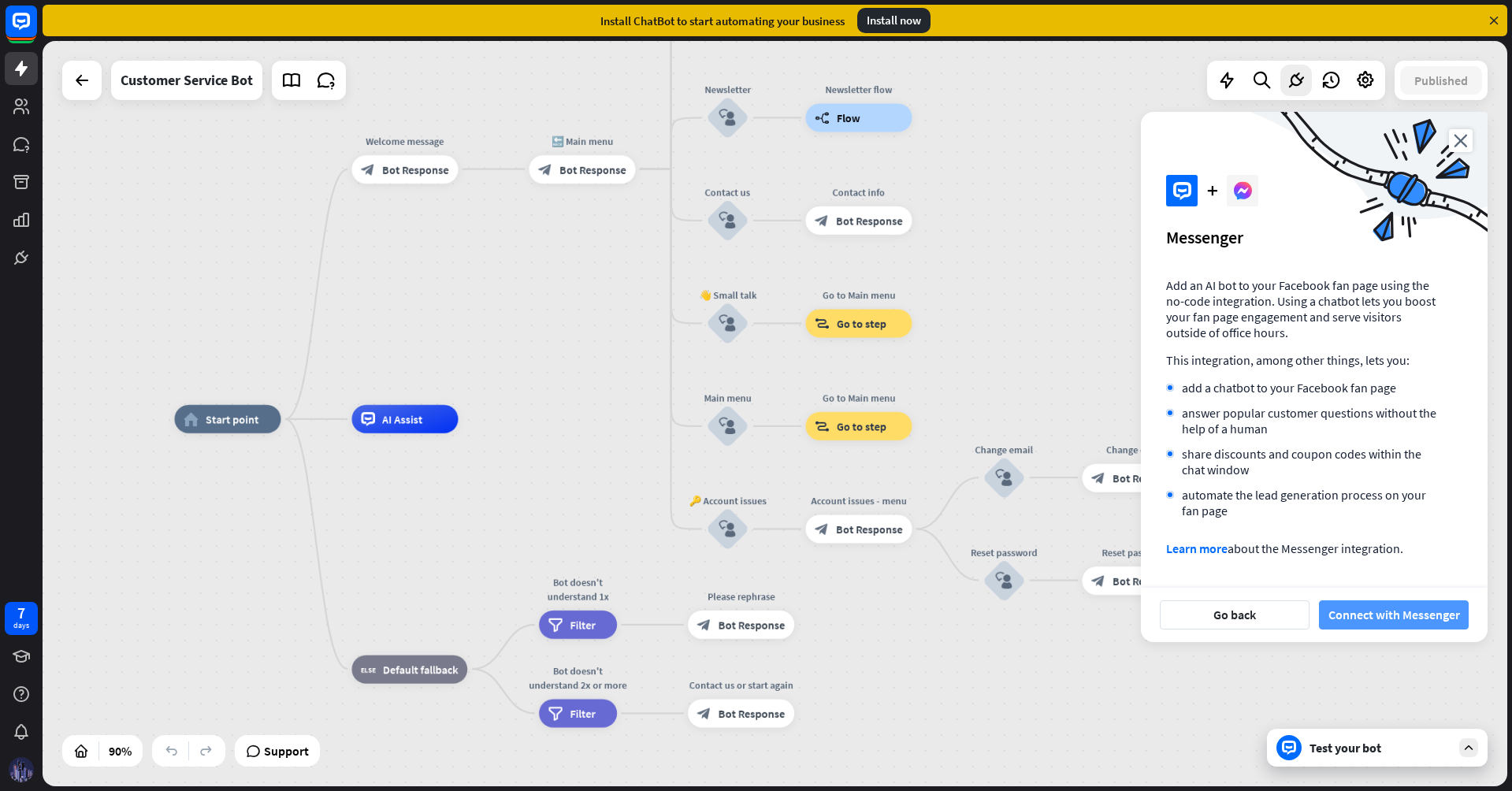
click at [1380, 607] on button "Connect with Messenger" at bounding box center [1393, 615] width 149 height 29
click at [1462, 135] on icon "close" at bounding box center [1461, 140] width 24 height 23
